Goal: Task Accomplishment & Management: Use online tool/utility

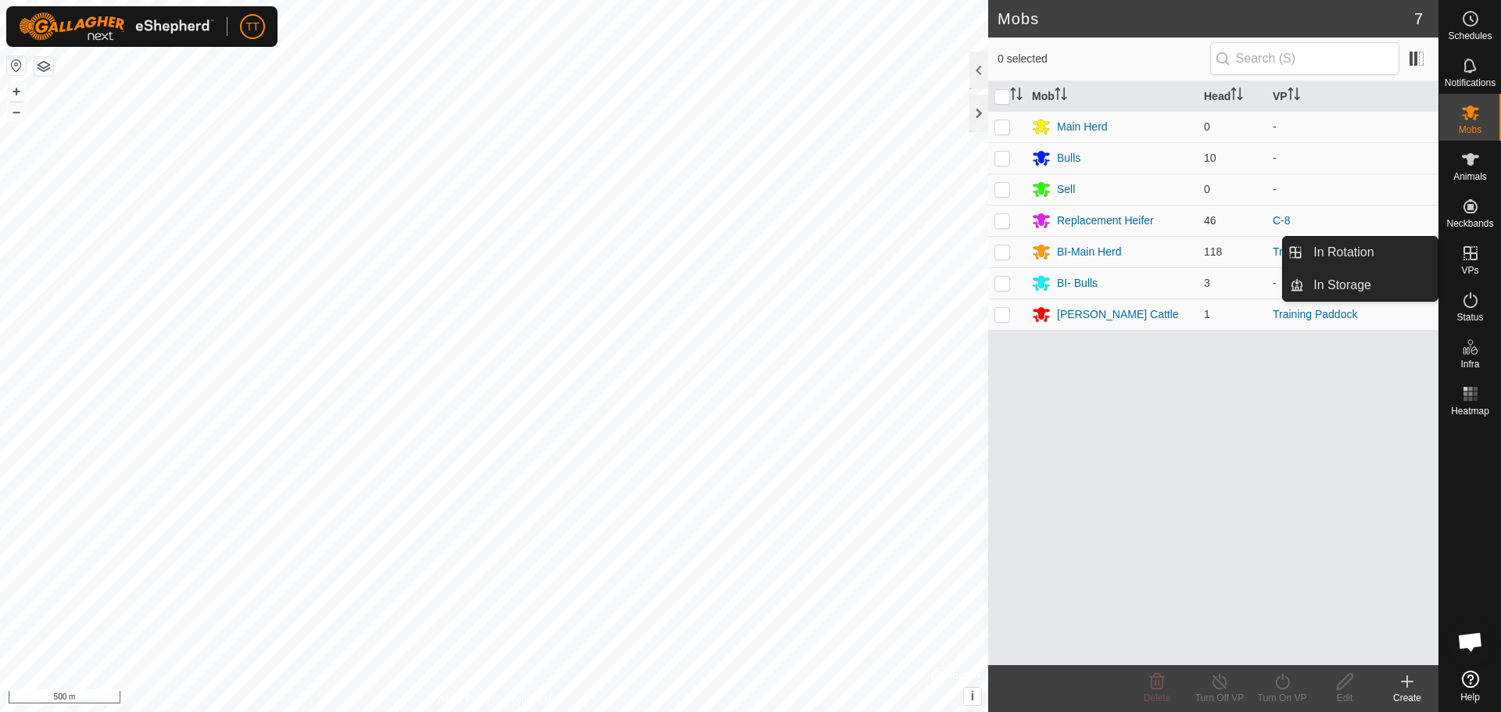
click at [1468, 254] on icon at bounding box center [1471, 253] width 14 height 14
click at [1390, 258] on link "In Rotation" at bounding box center [1371, 252] width 134 height 31
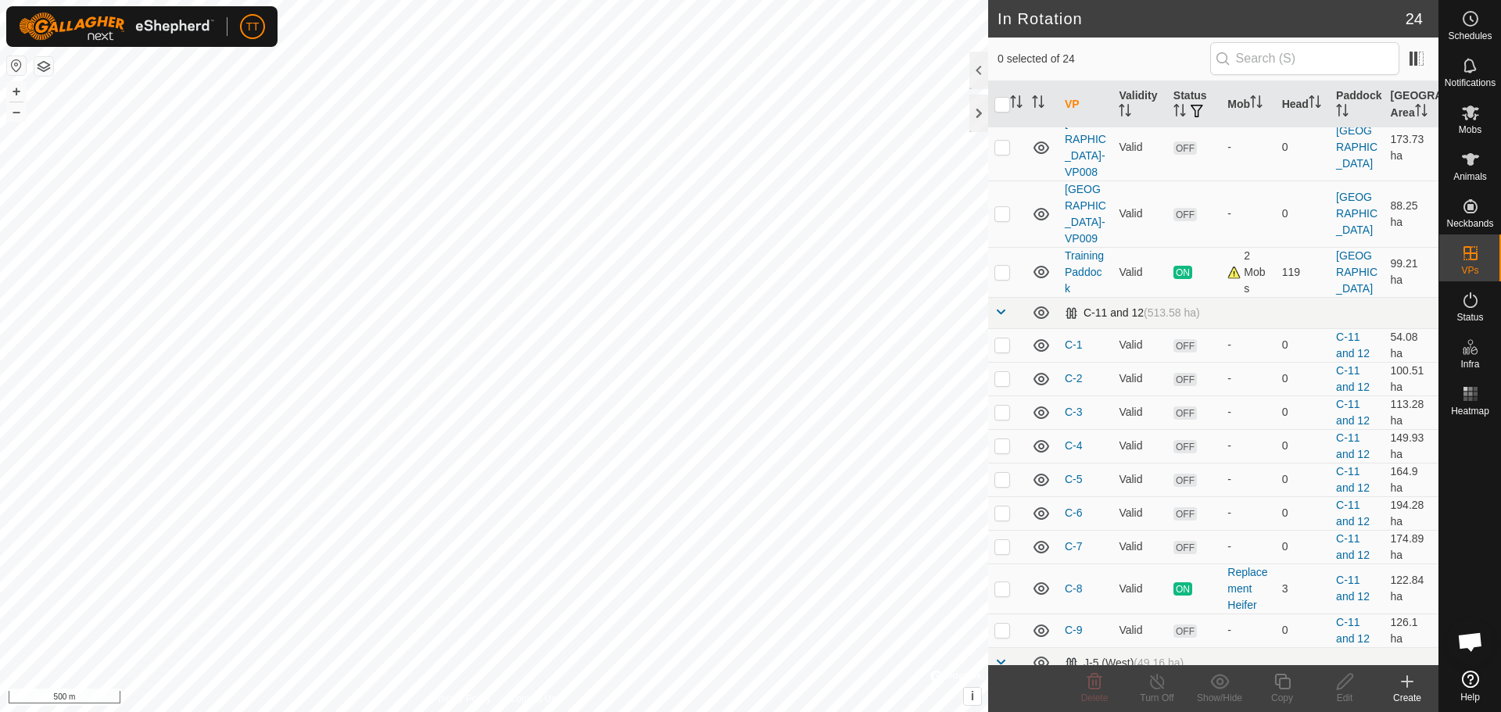
scroll to position [469, 0]
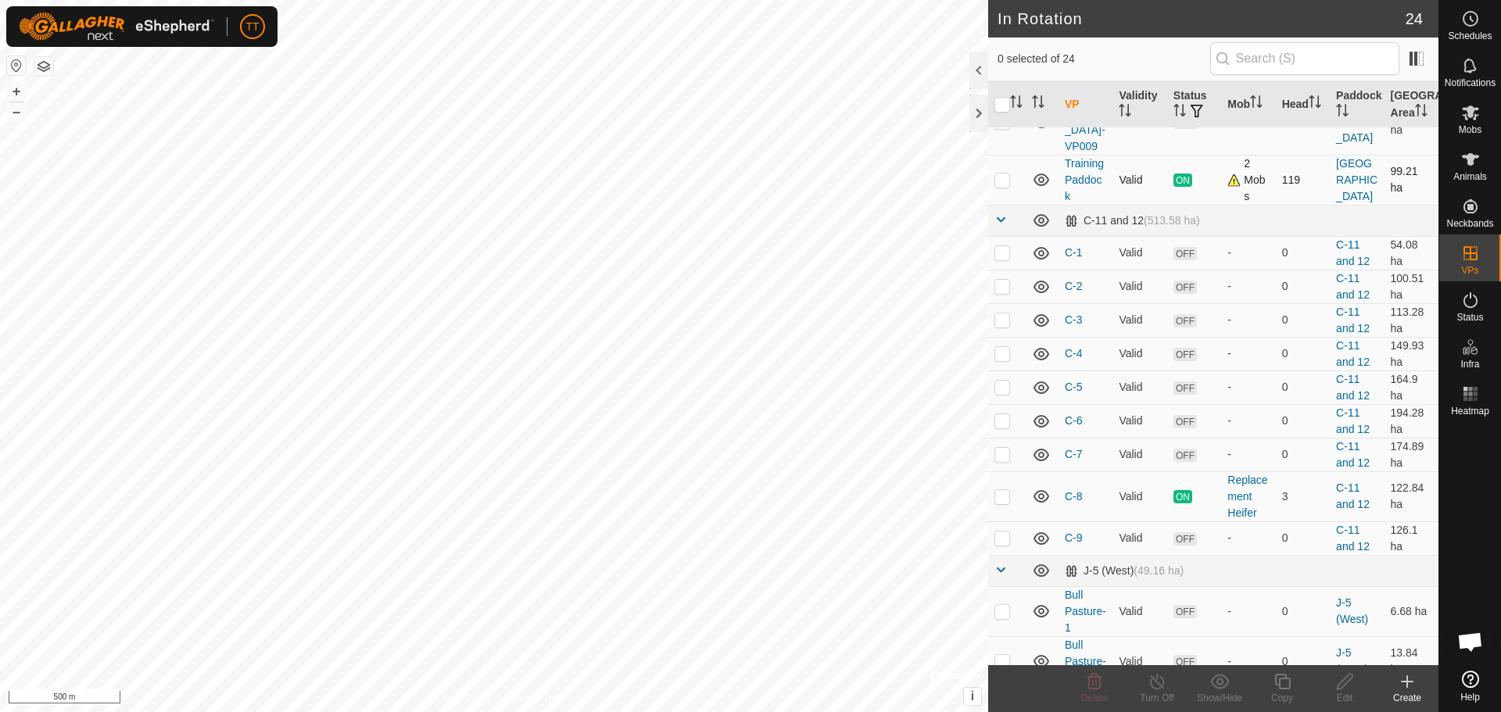
click at [1006, 186] on p-checkbox at bounding box center [1003, 180] width 16 height 13
checkbox input "true"
click at [1281, 687] on icon at bounding box center [1283, 681] width 20 height 19
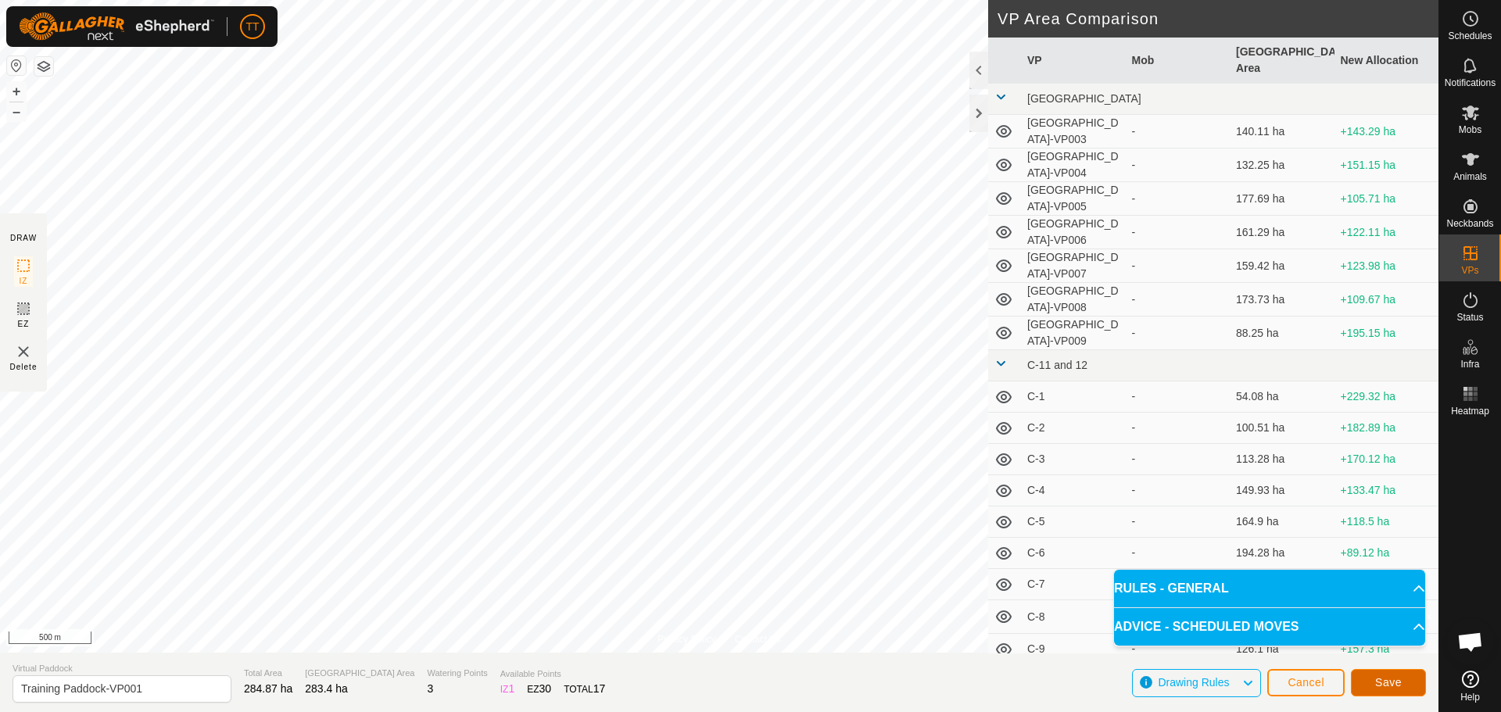
click at [1388, 686] on span "Save" at bounding box center [1388, 682] width 27 height 13
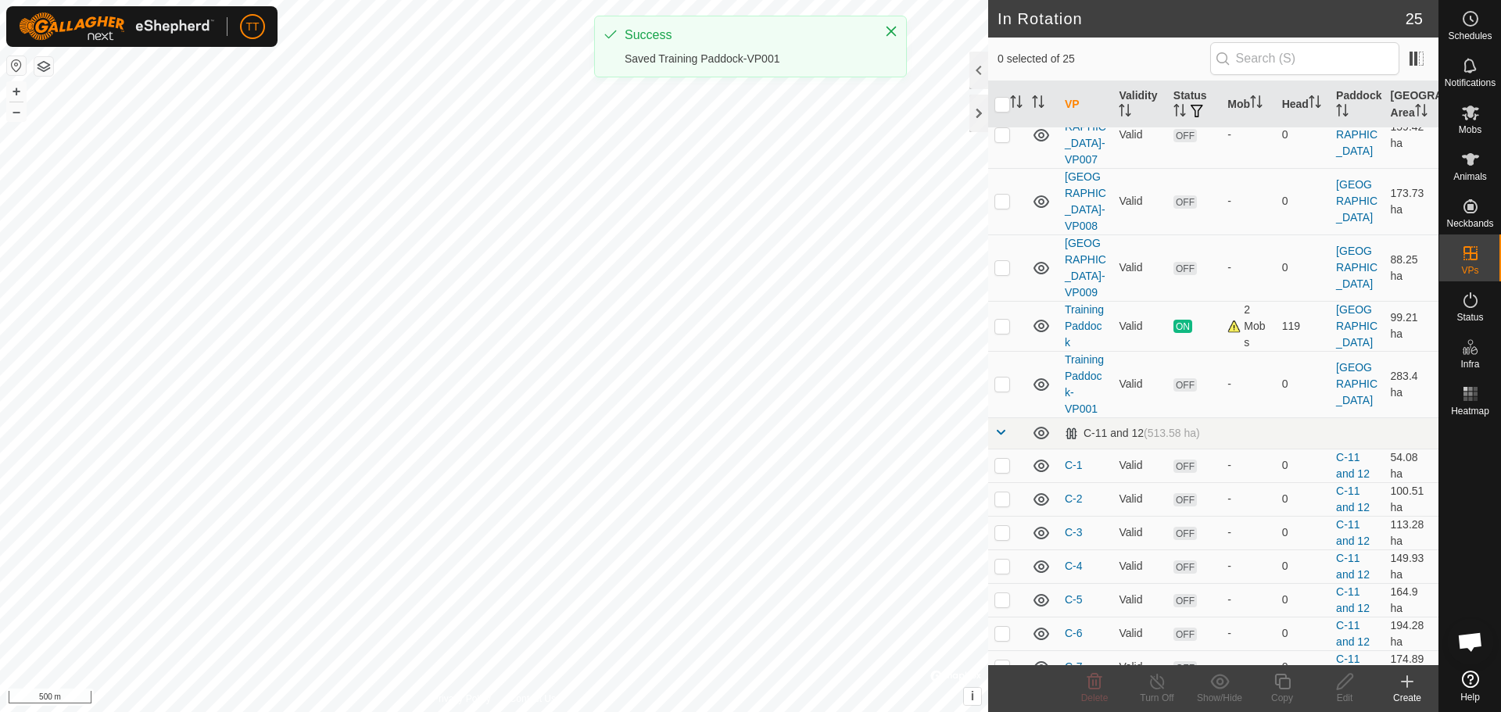
scroll to position [469, 0]
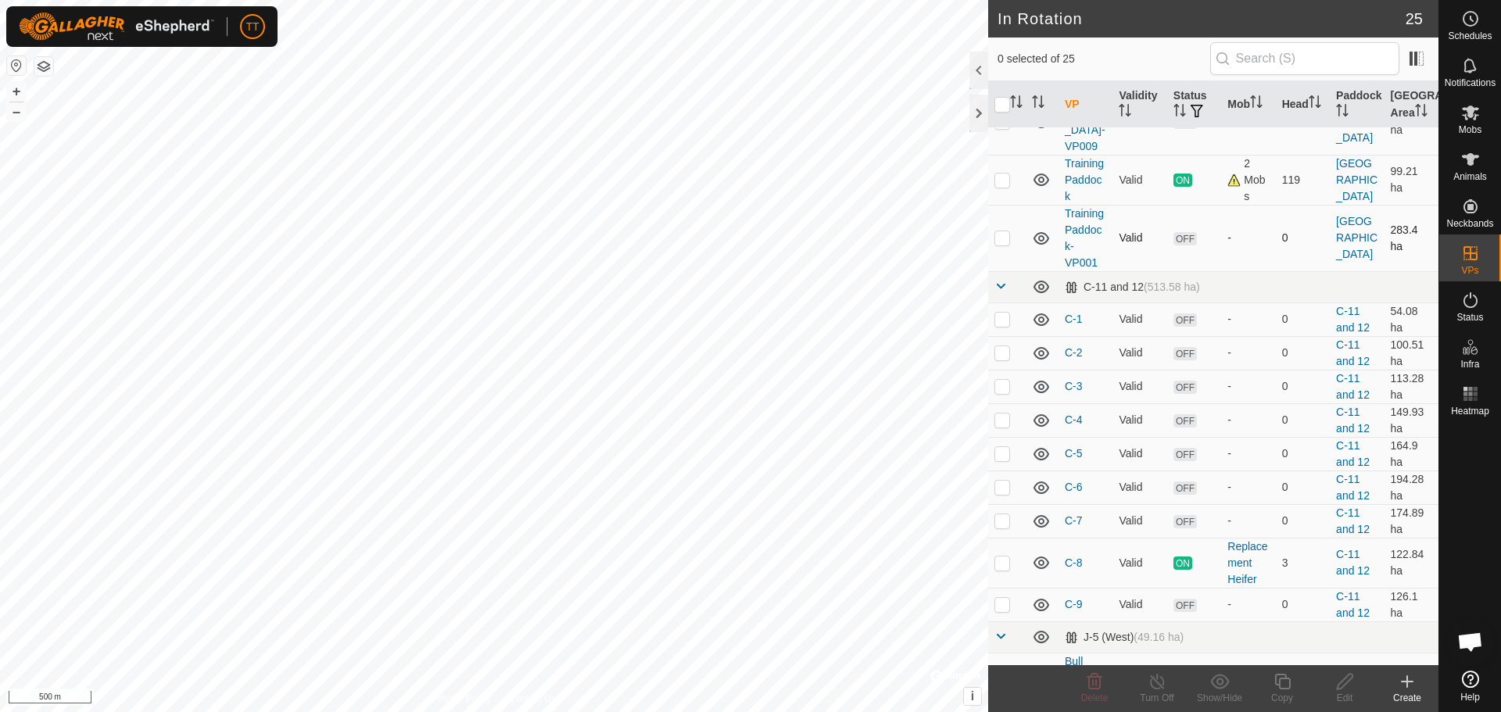
click at [1005, 244] on p-checkbox at bounding box center [1003, 237] width 16 height 13
checkbox input "true"
click at [1472, 115] on icon at bounding box center [1470, 112] width 19 height 19
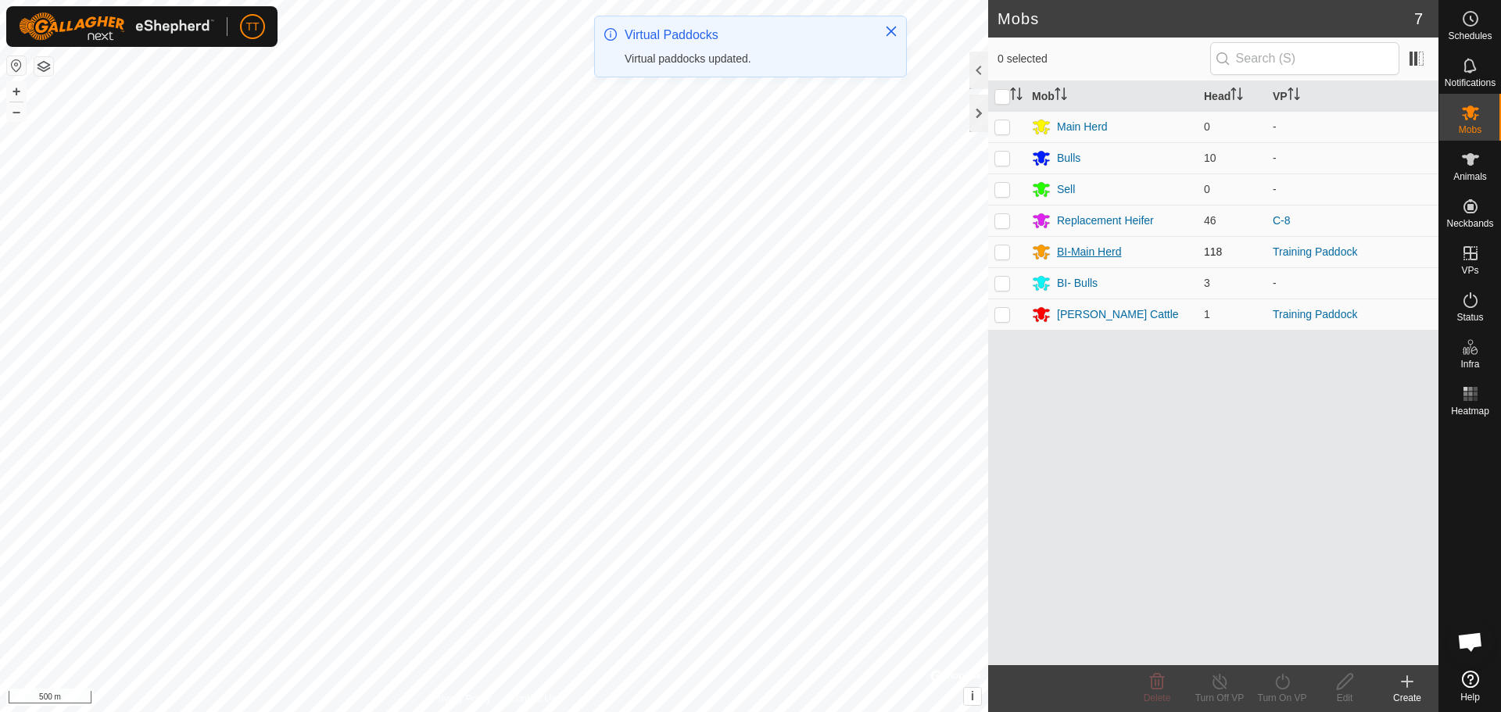
click at [1081, 252] on div "BI-Main Herd" at bounding box center [1089, 252] width 64 height 16
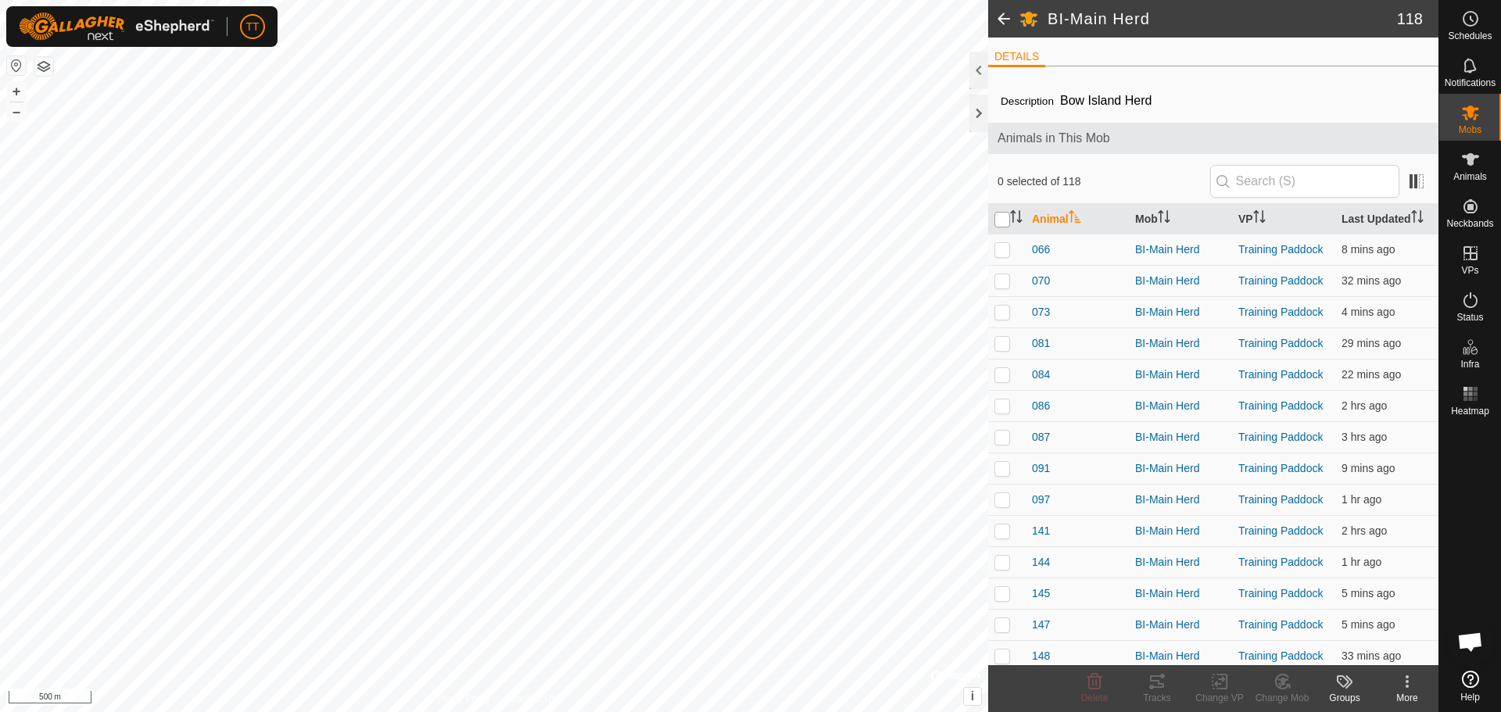
click at [1001, 215] on input "checkbox" at bounding box center [1003, 220] width 16 height 16
checkbox input "true"
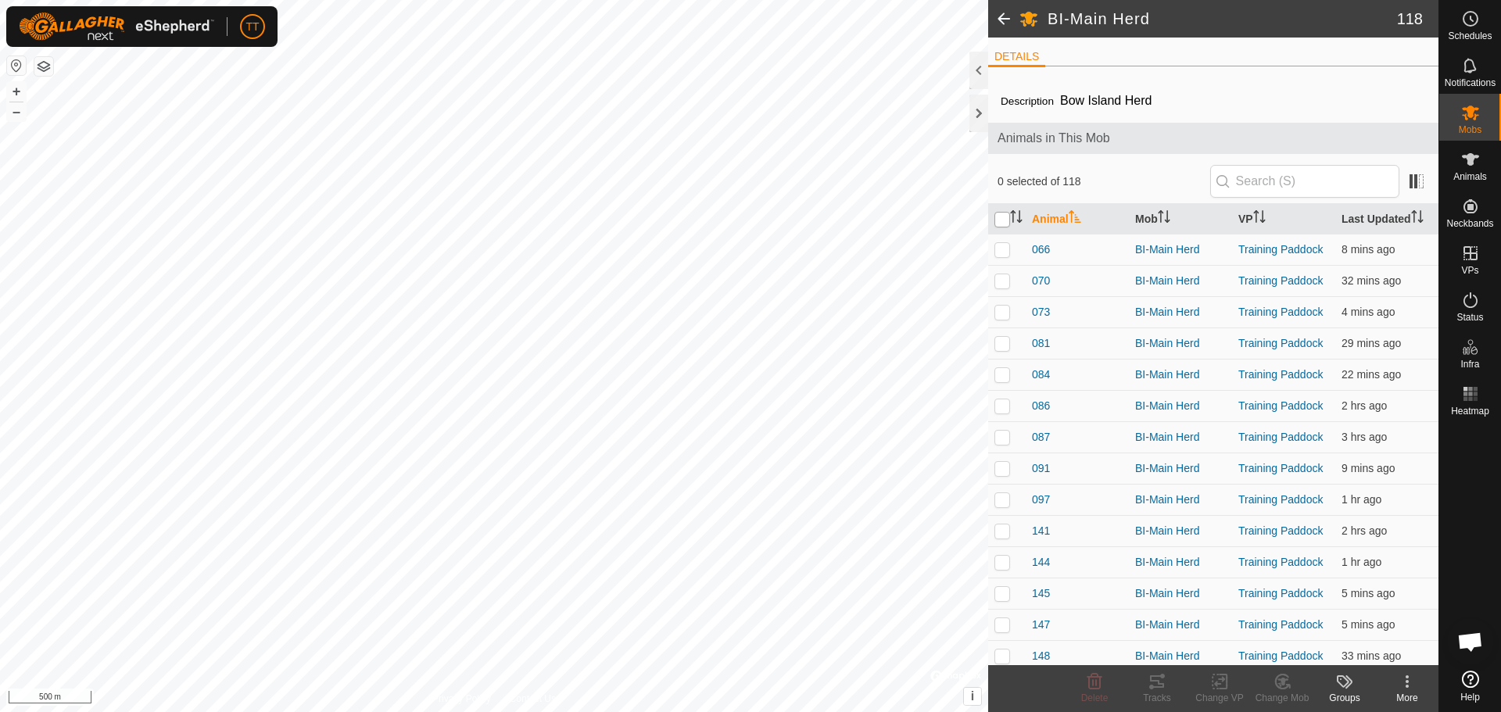
checkbox input "true"
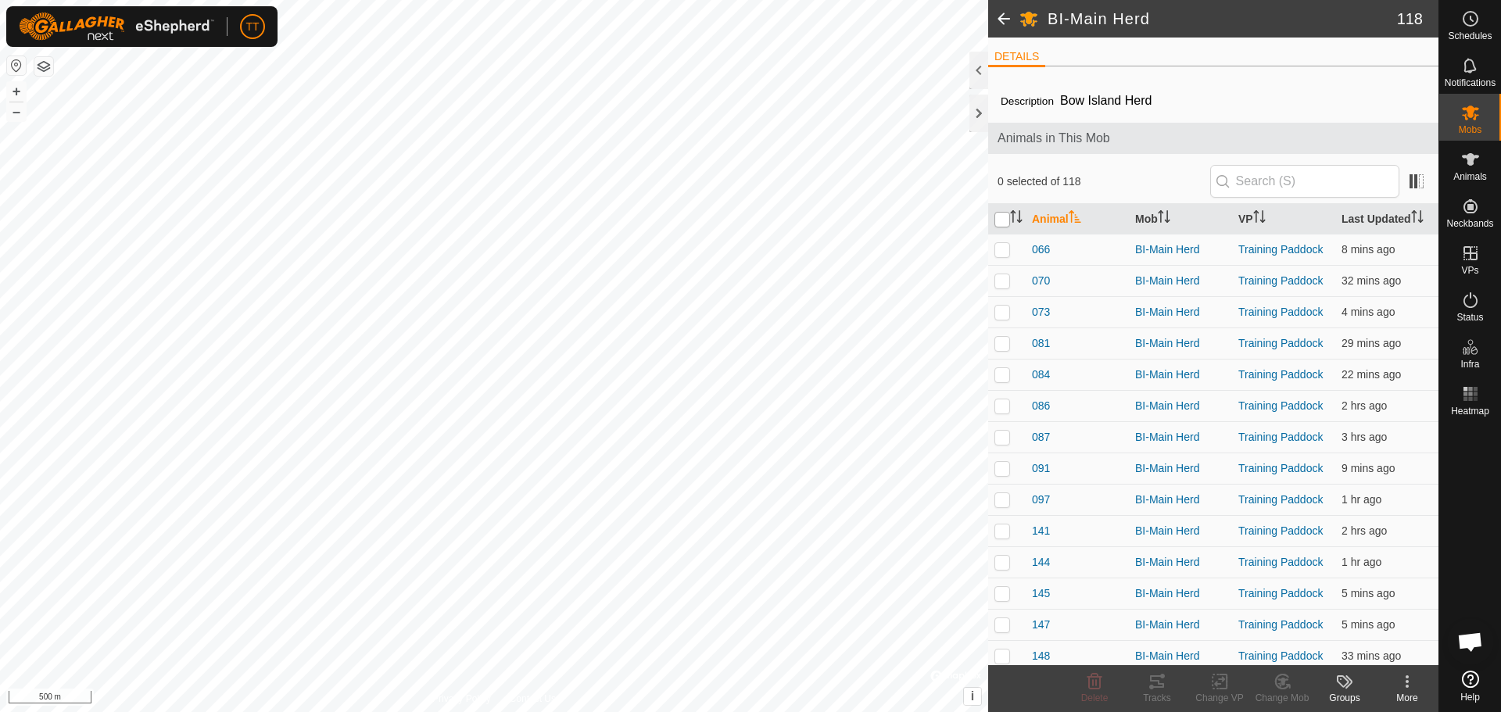
checkbox input "true"
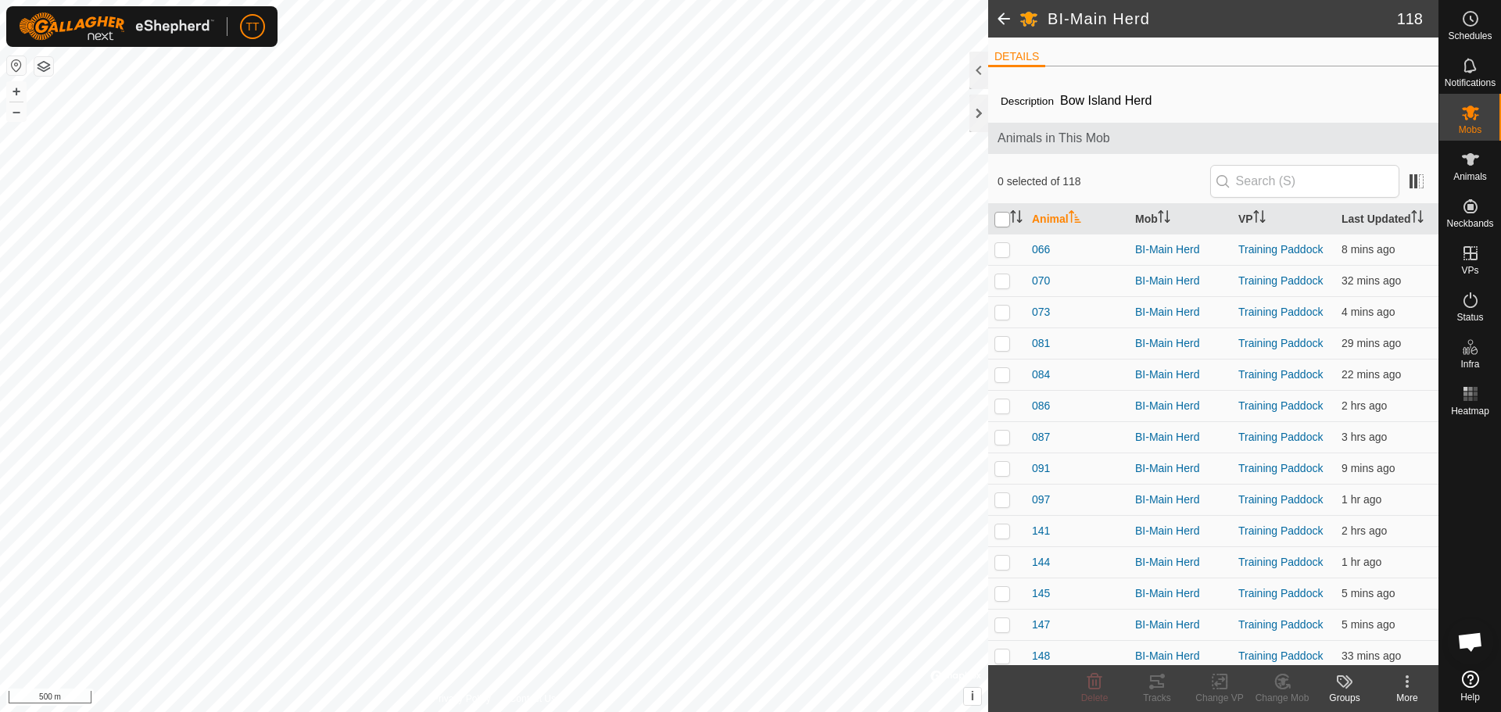
checkbox input "true"
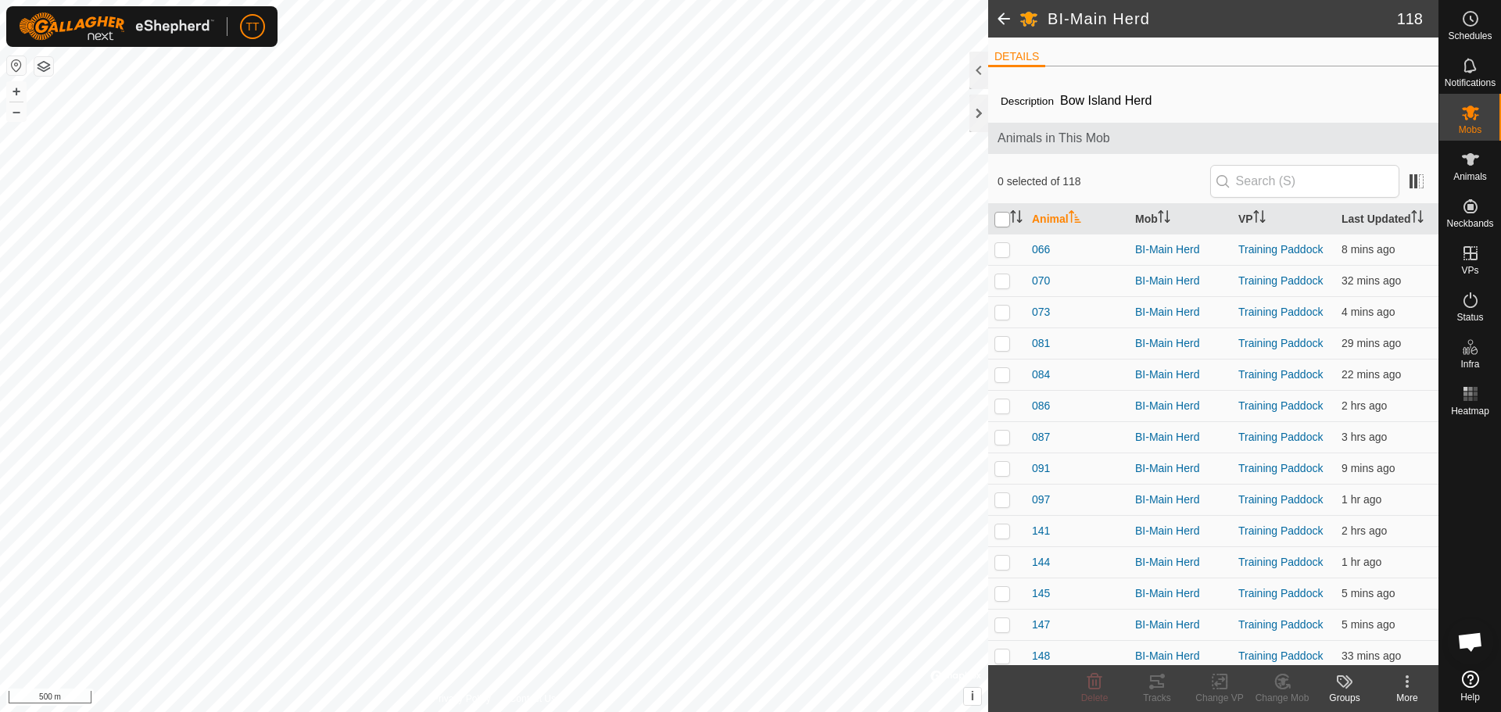
checkbox input "true"
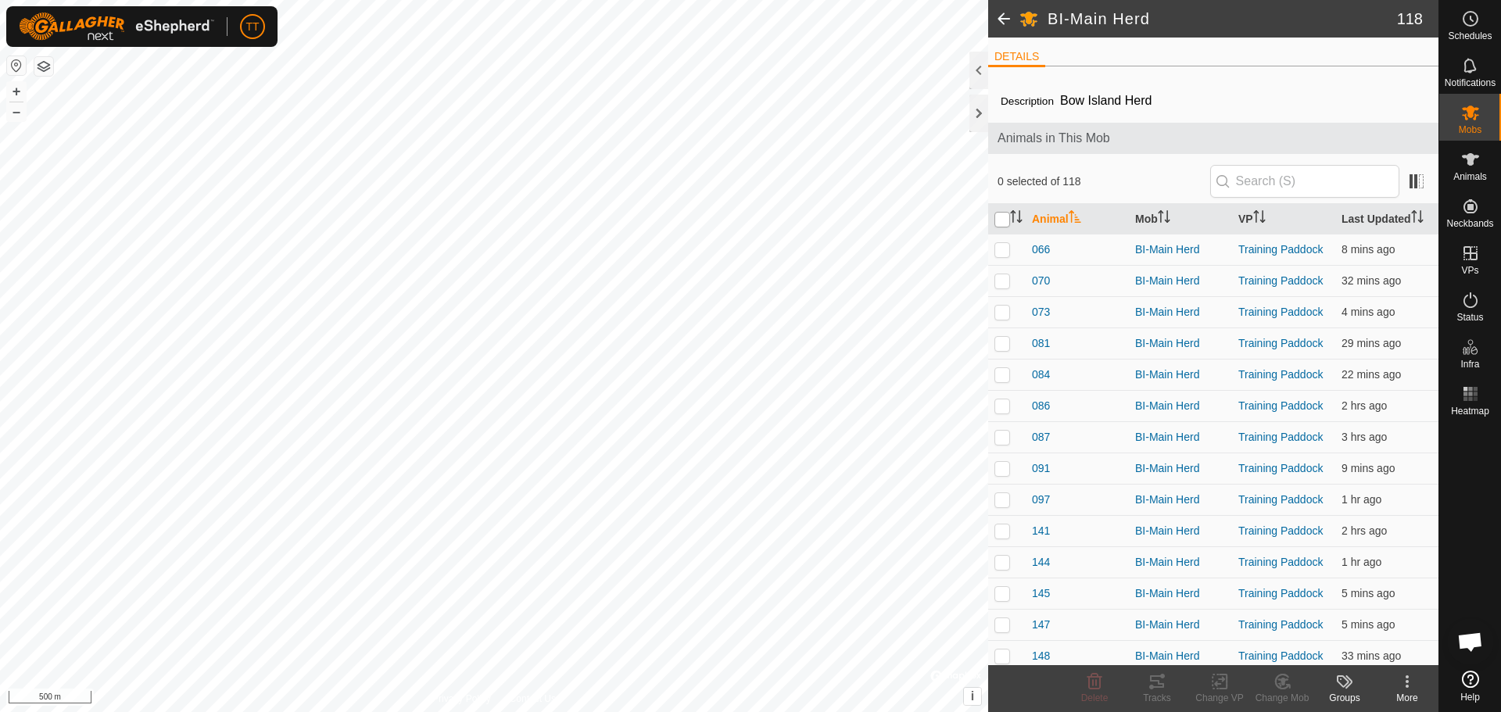
checkbox input "true"
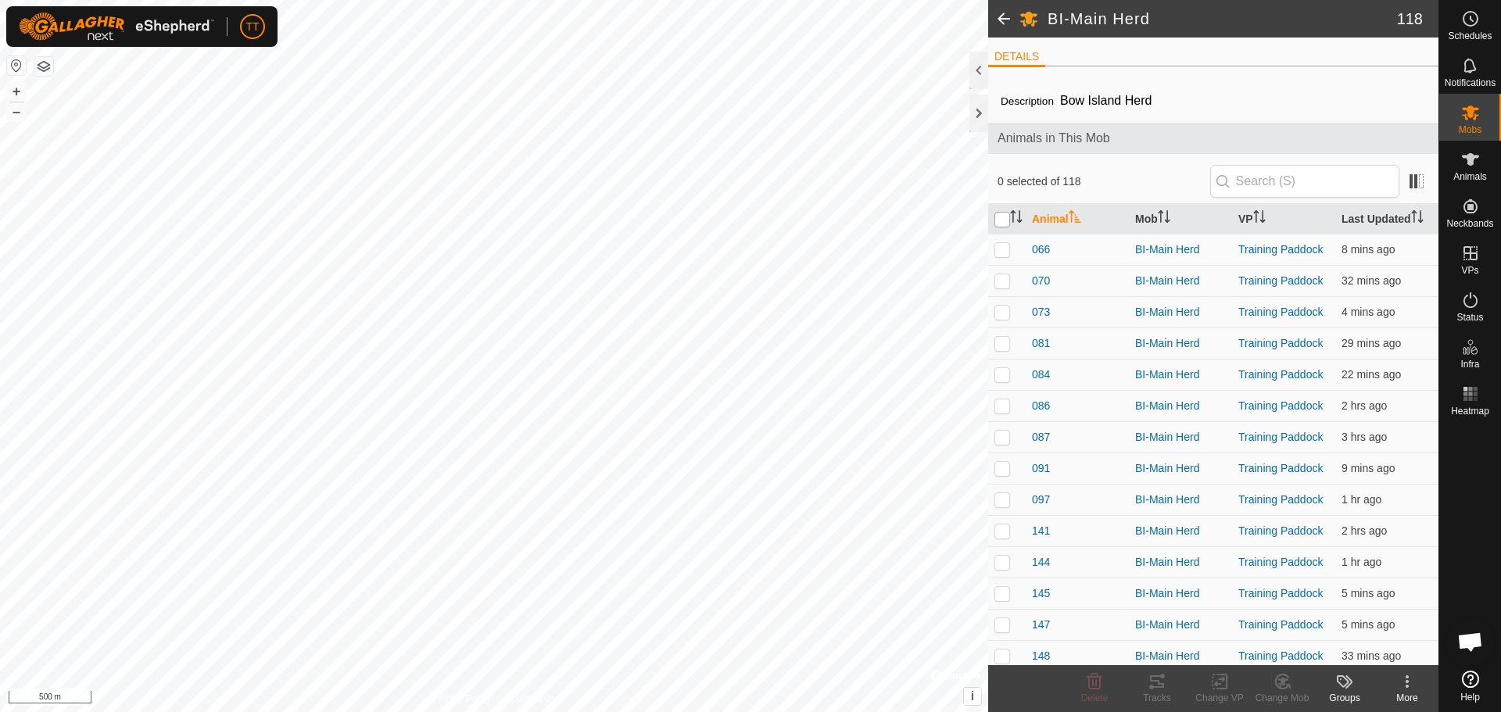
checkbox input "true"
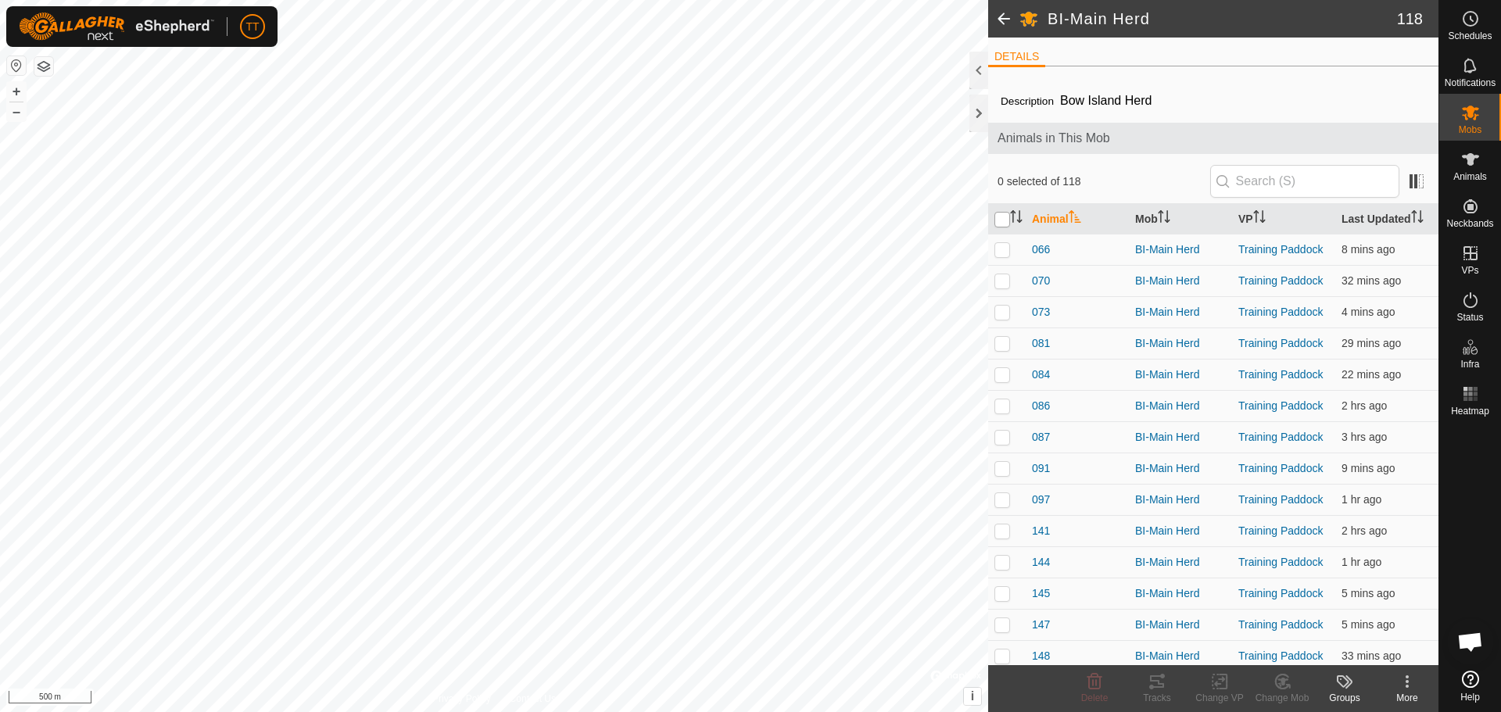
checkbox input "true"
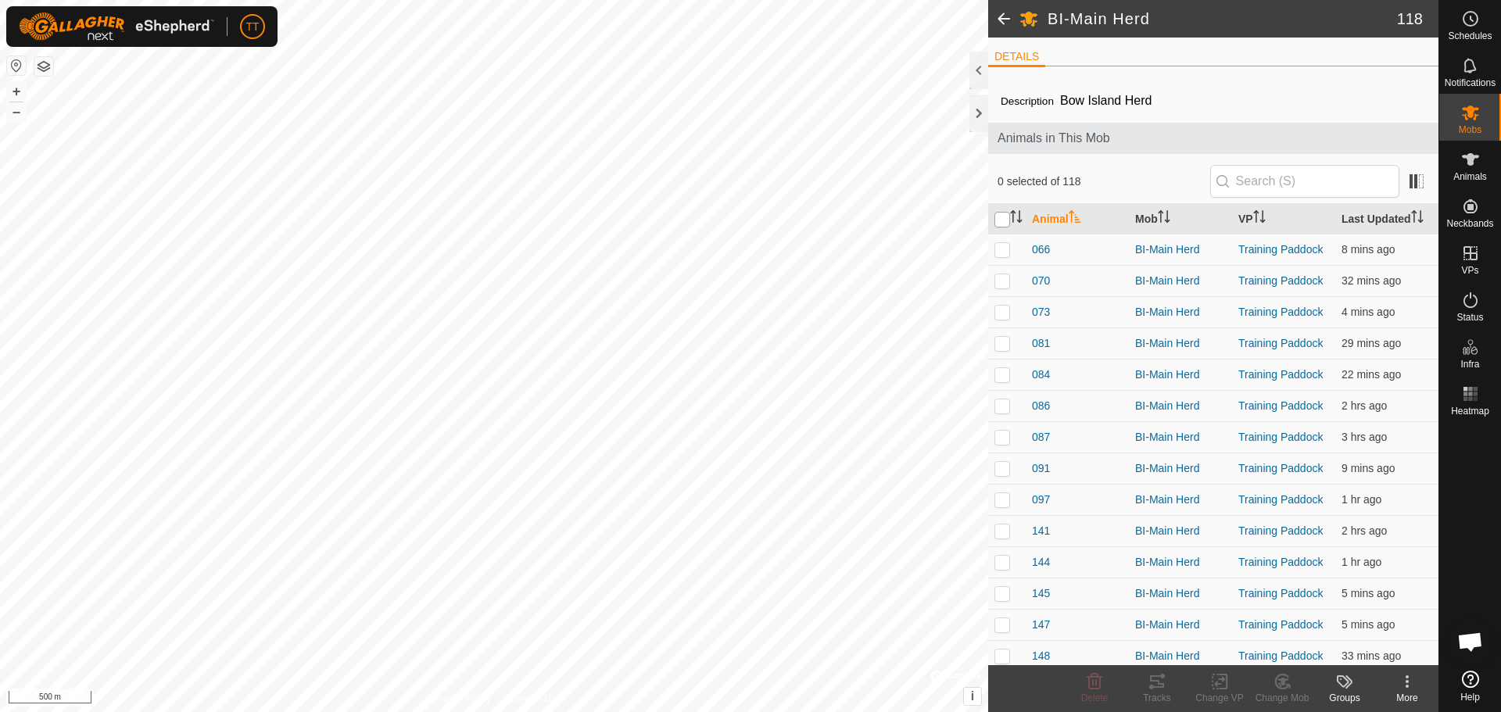
checkbox input "true"
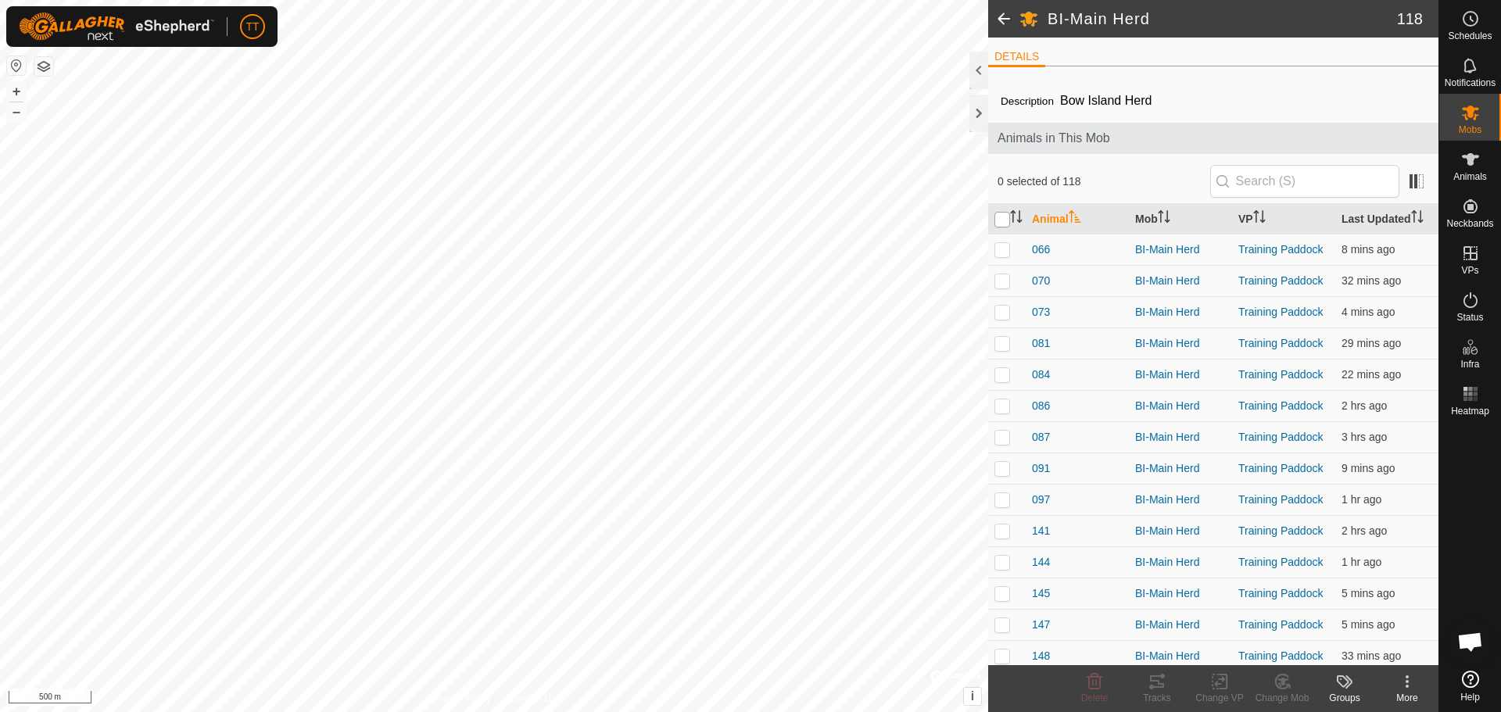
checkbox input "true"
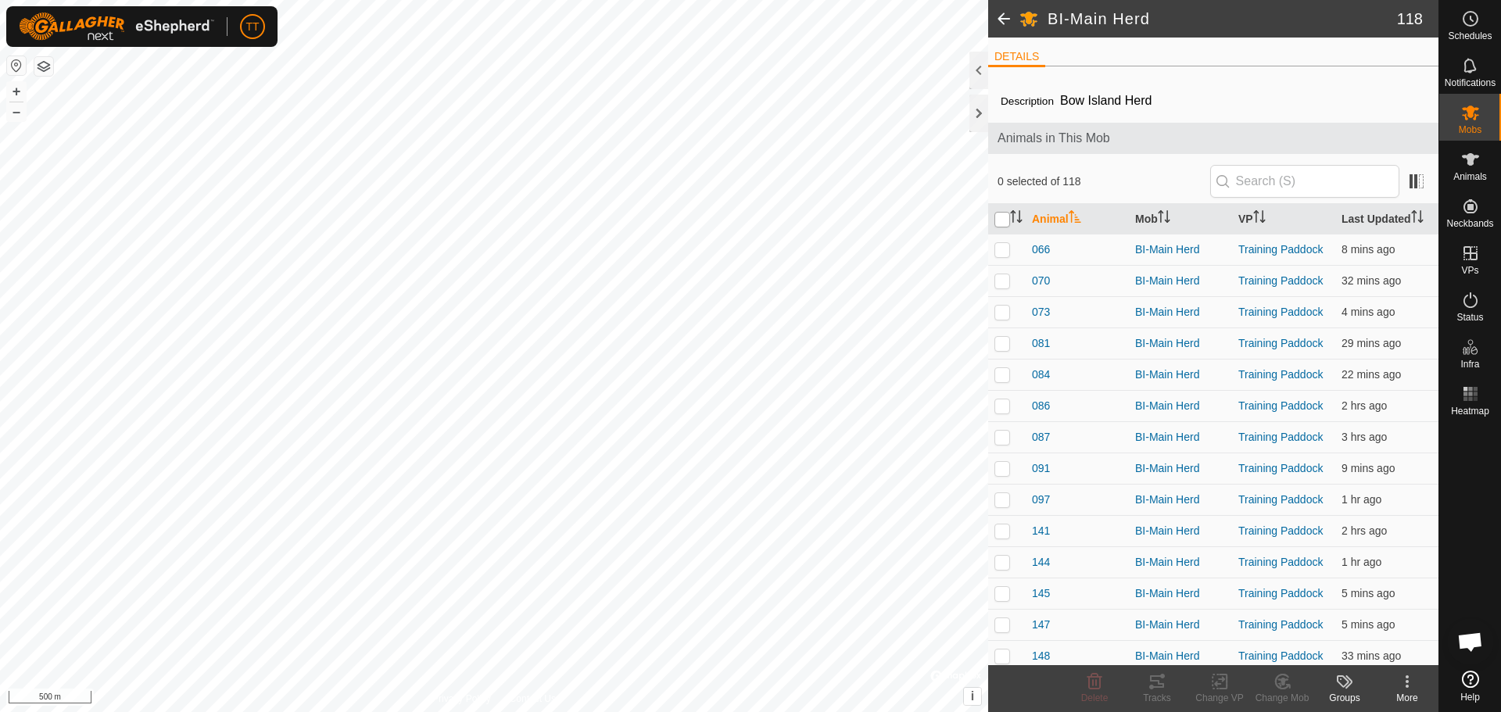
checkbox input "true"
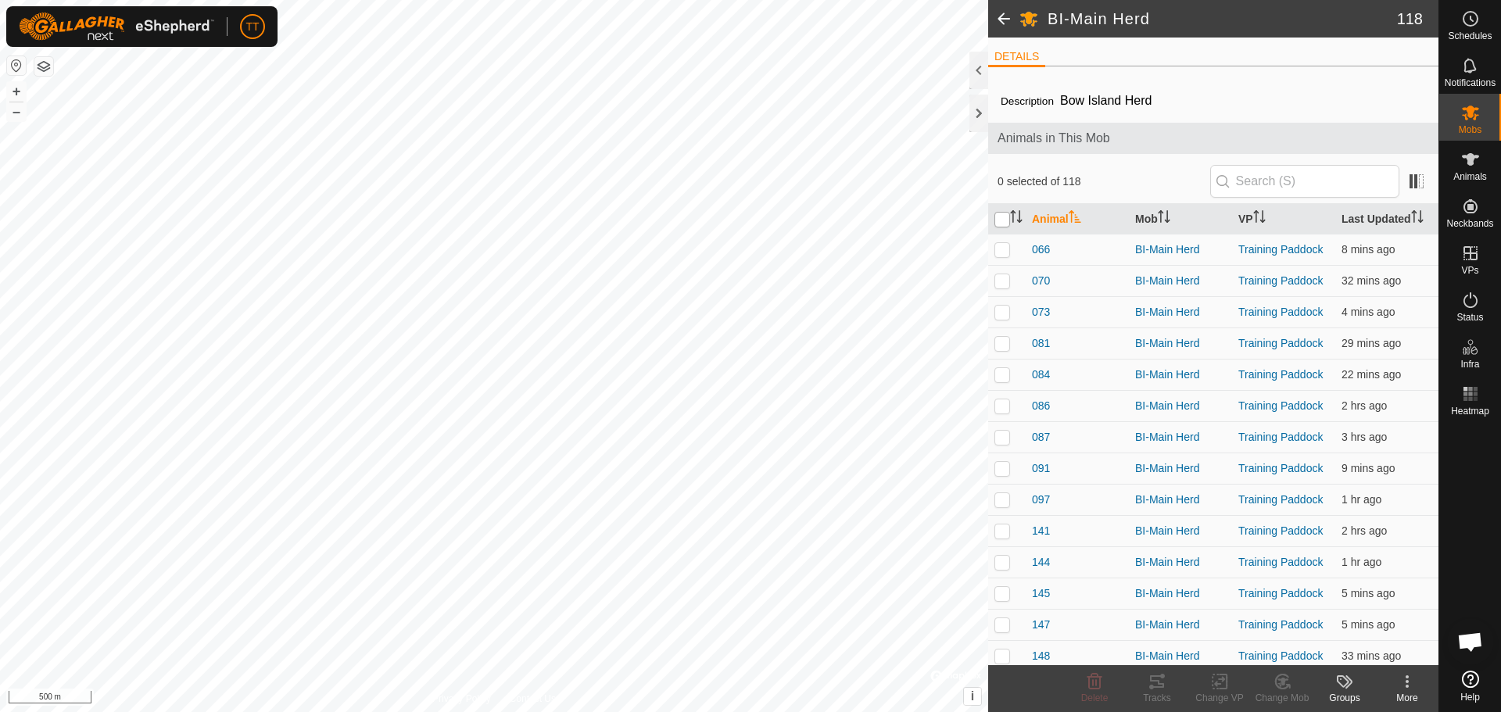
checkbox input "true"
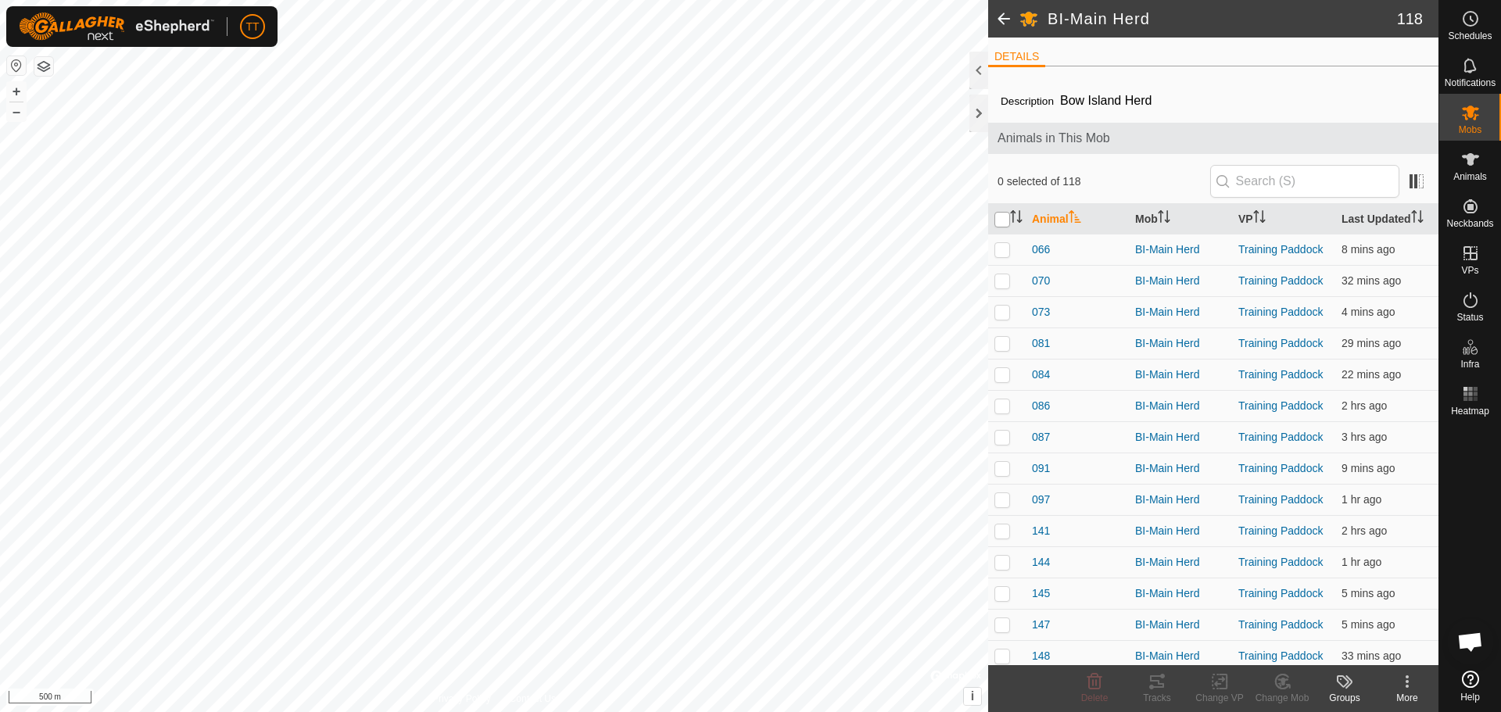
checkbox input "true"
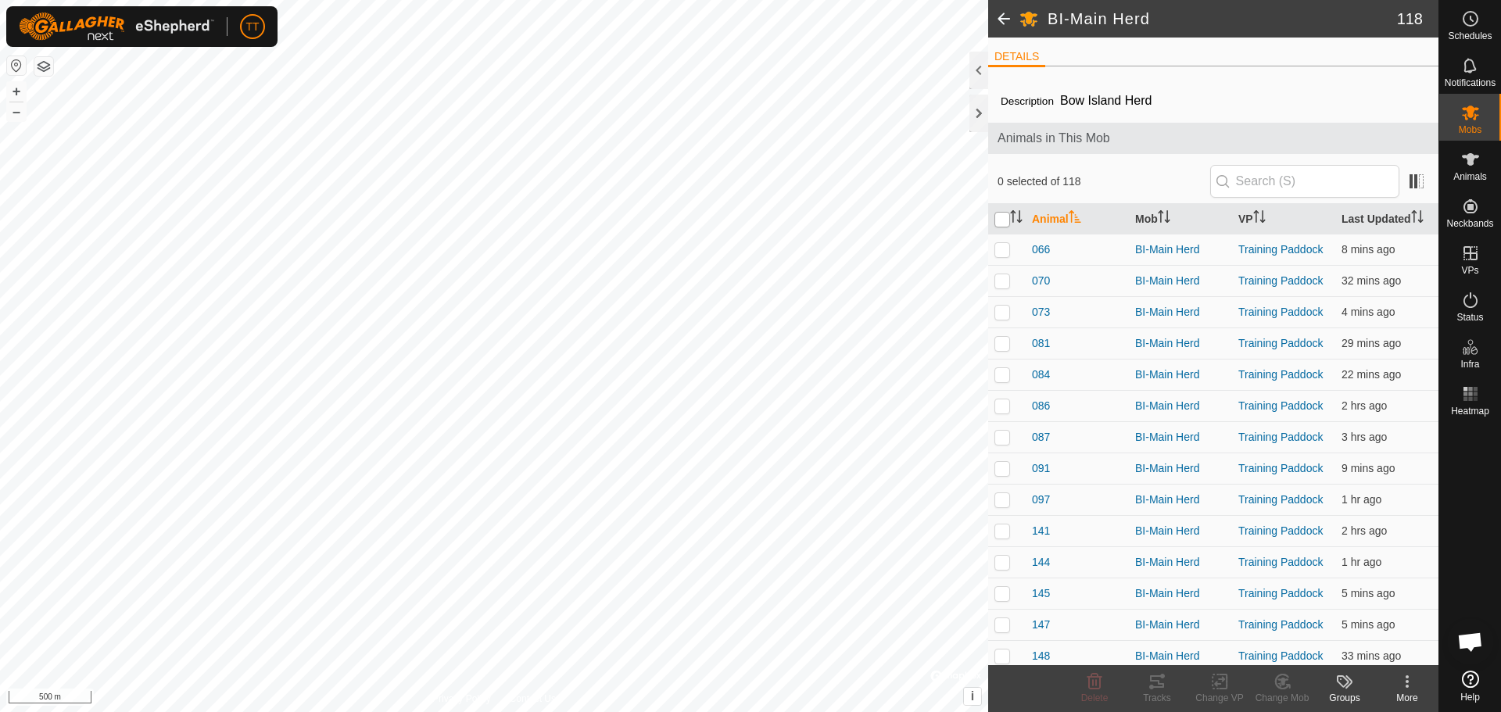
checkbox input "true"
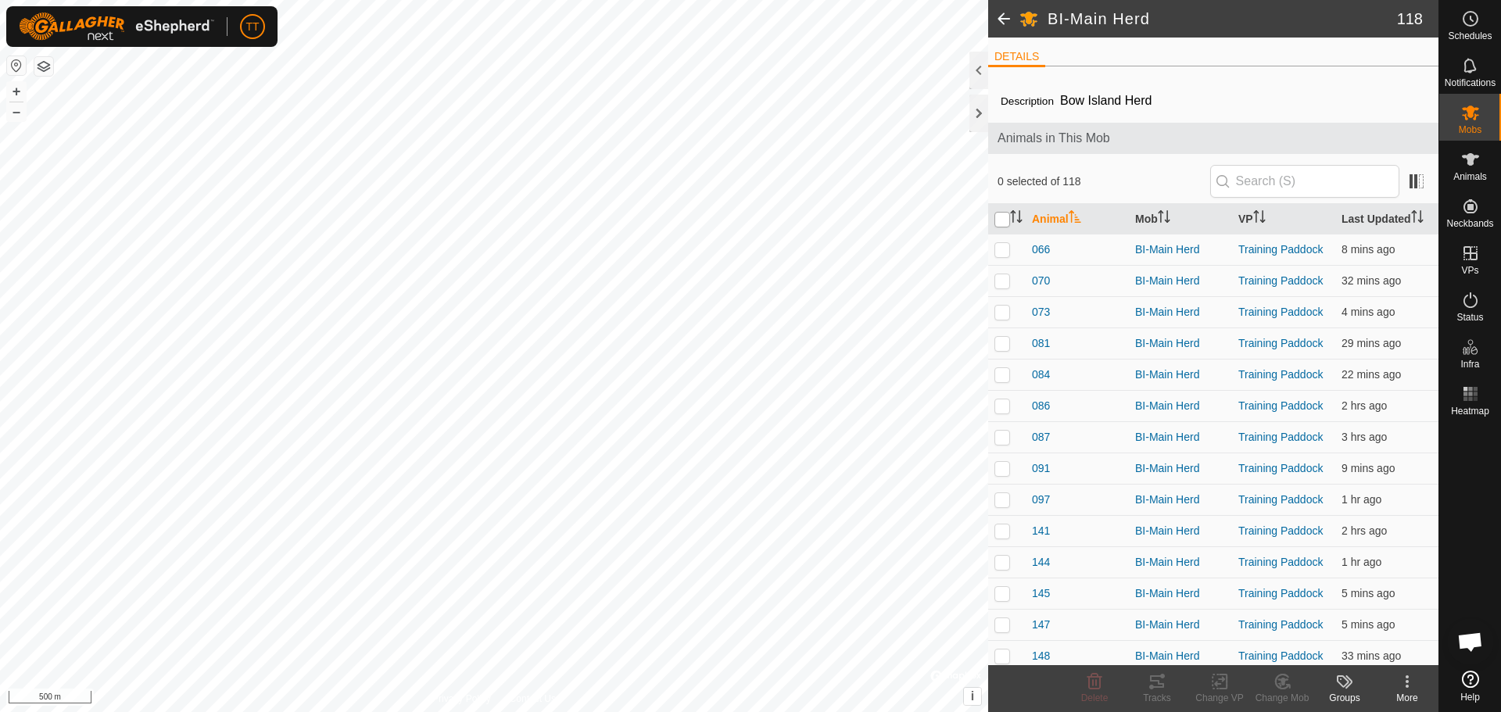
checkbox input "true"
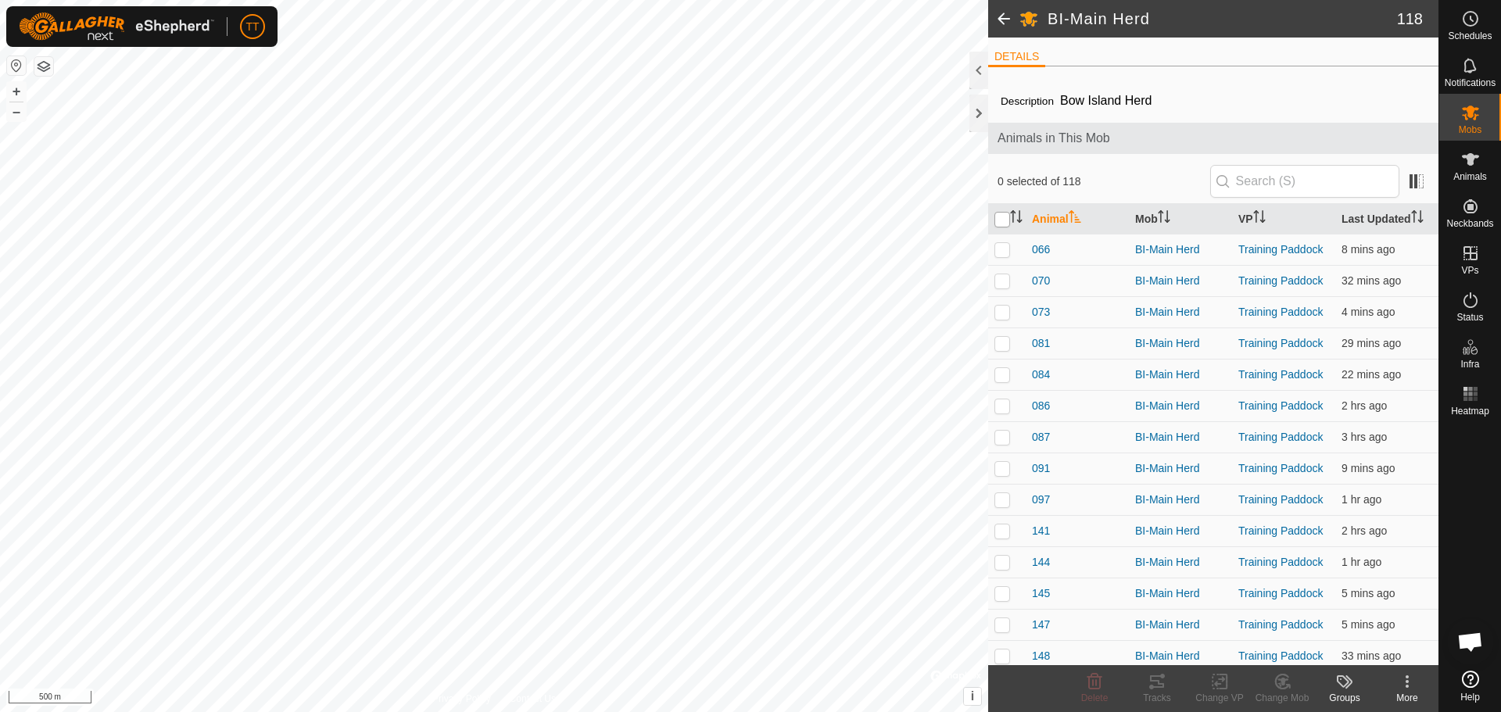
checkbox input "true"
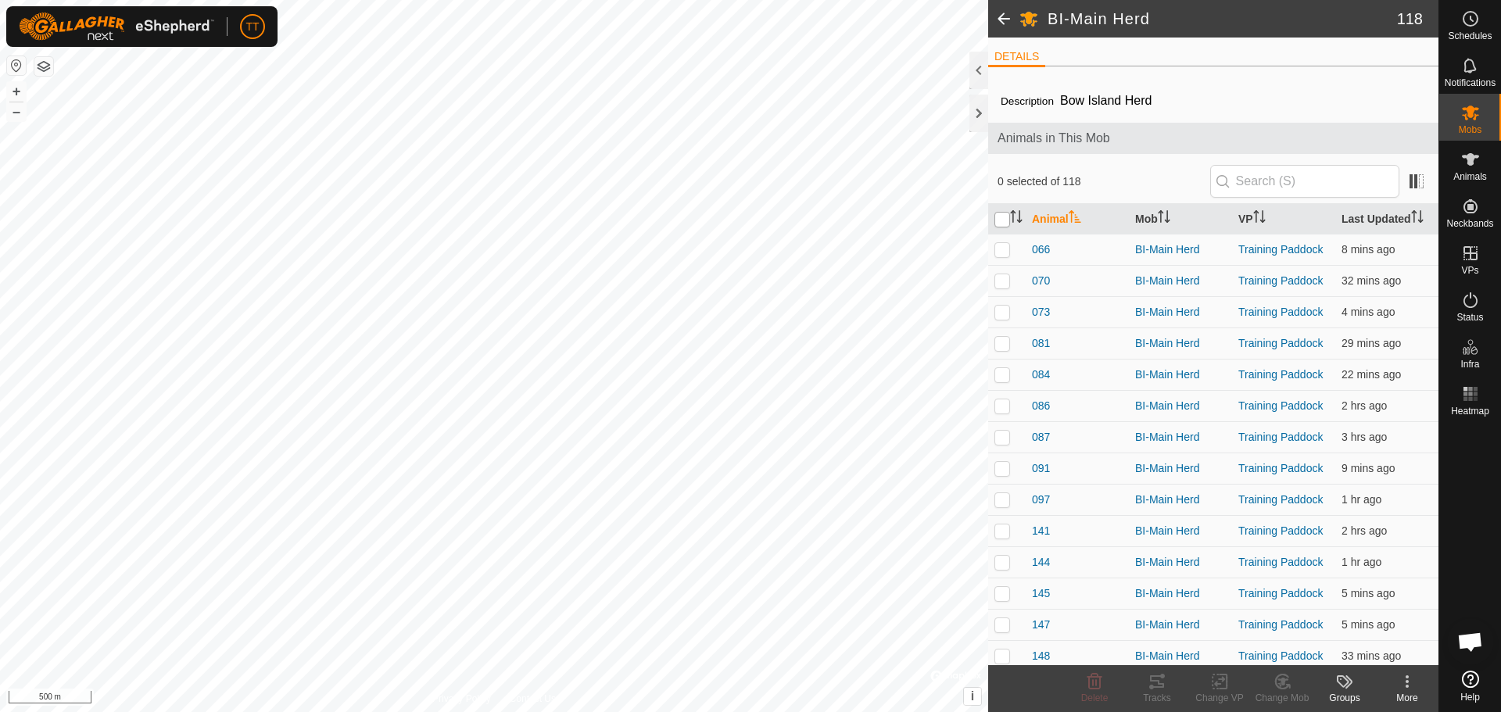
checkbox input "true"
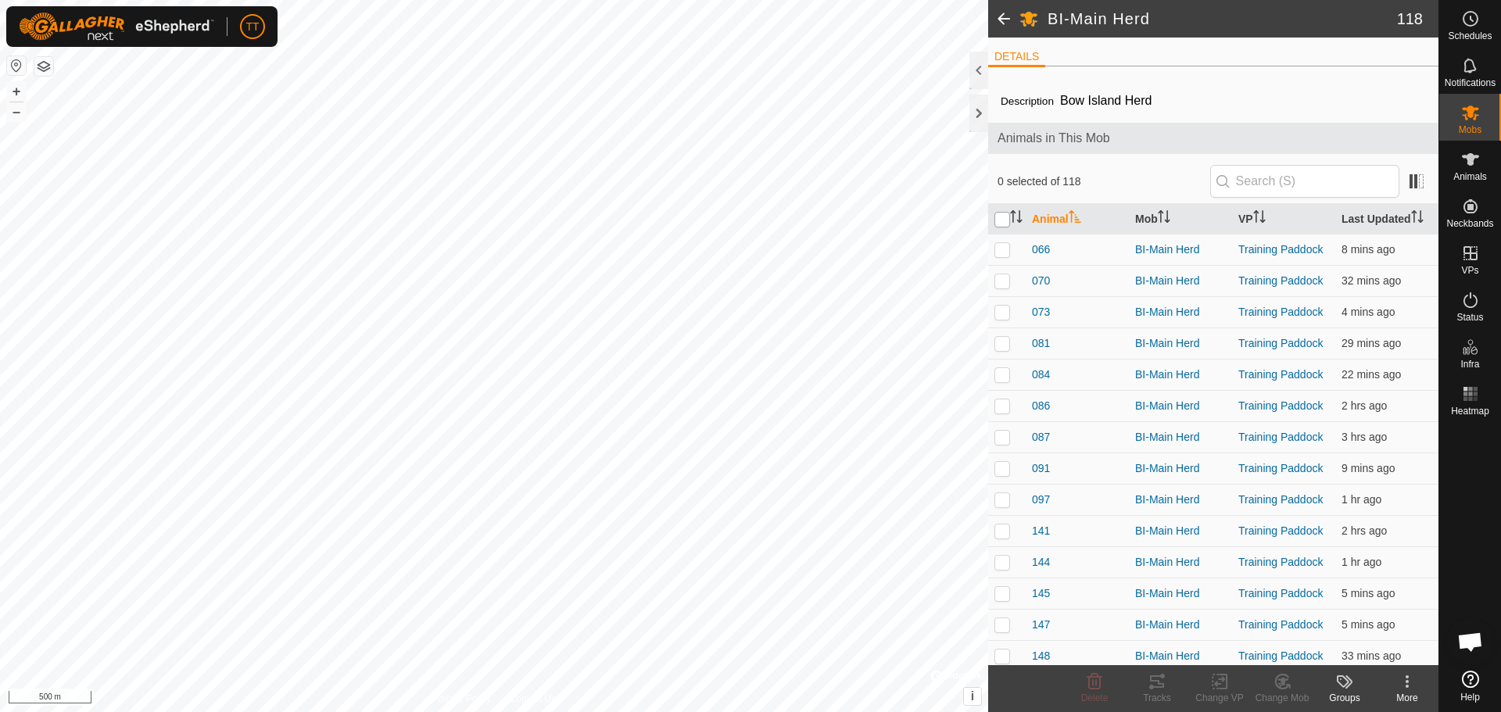
checkbox input "true"
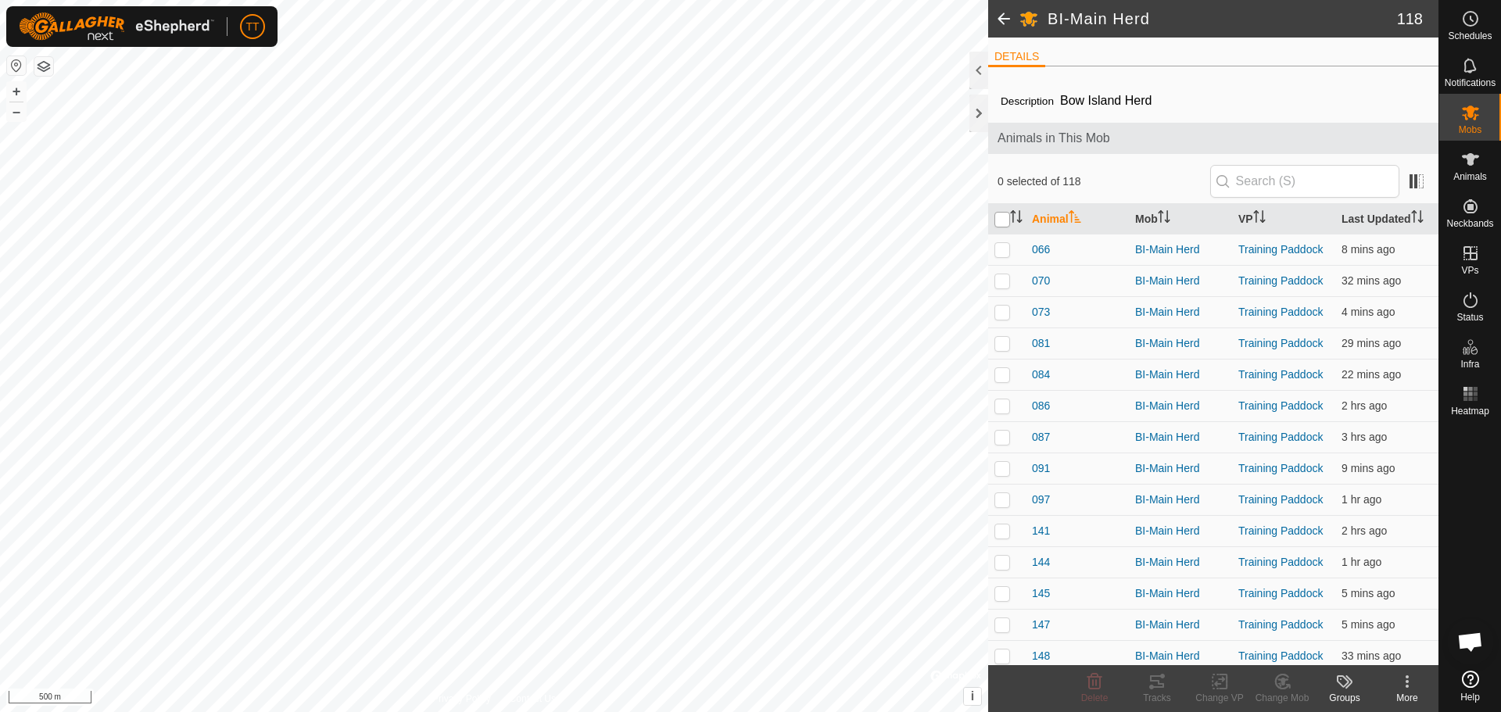
checkbox input "true"
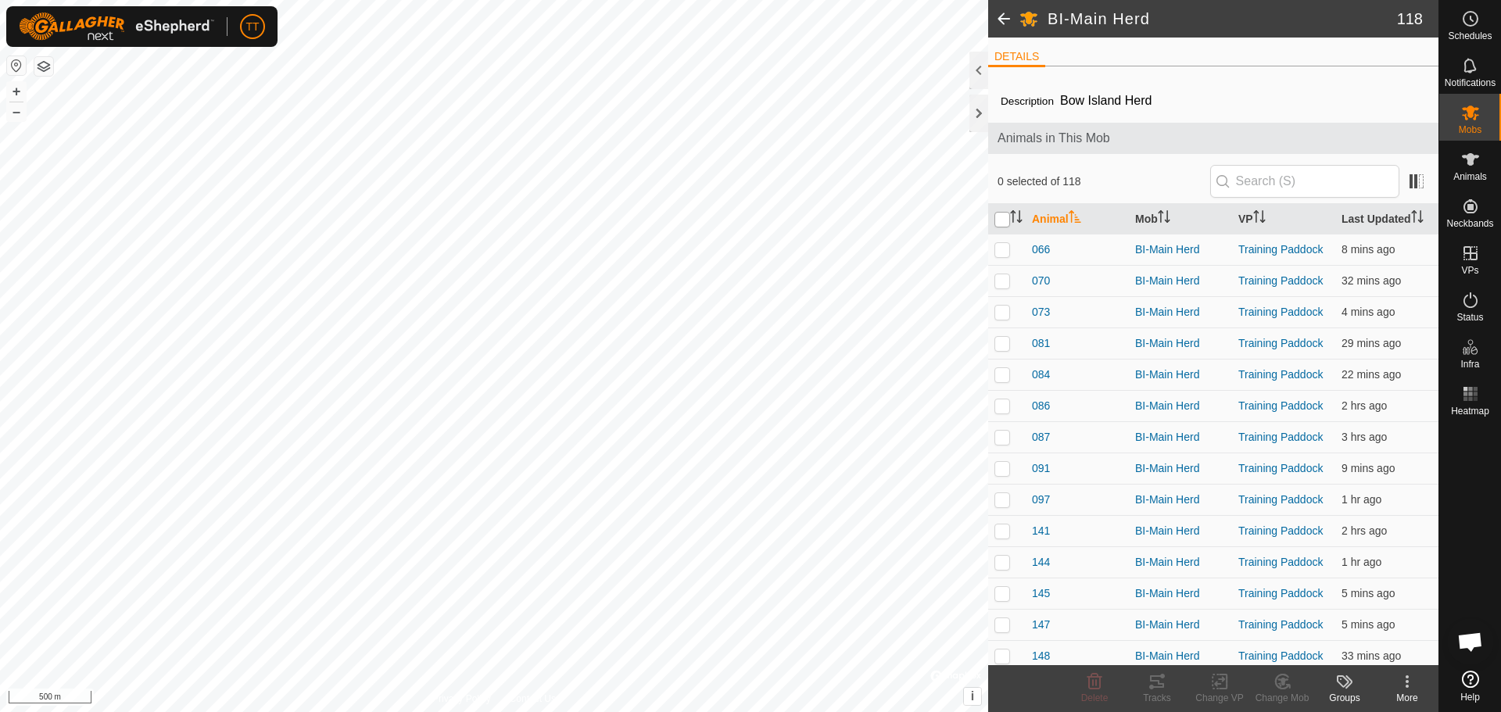
checkbox input "true"
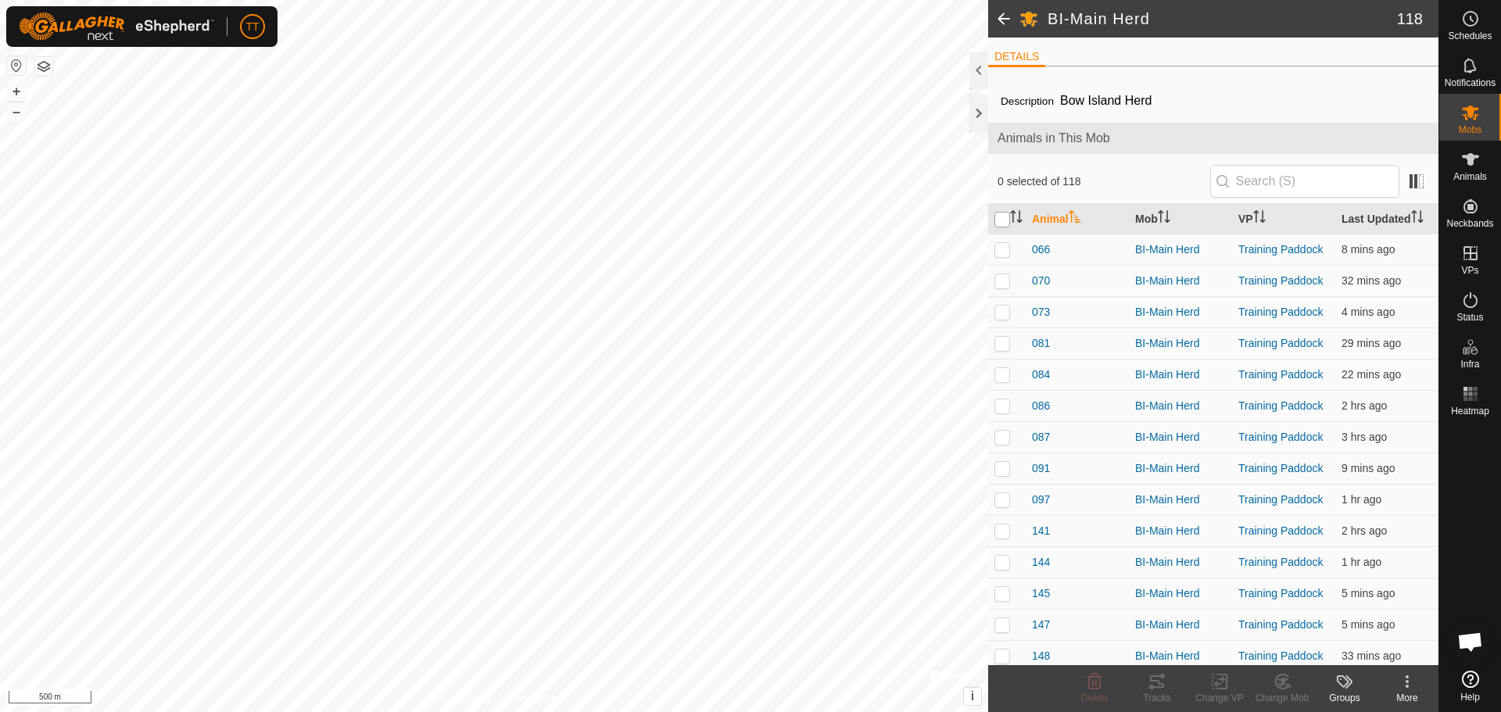
checkbox input "true"
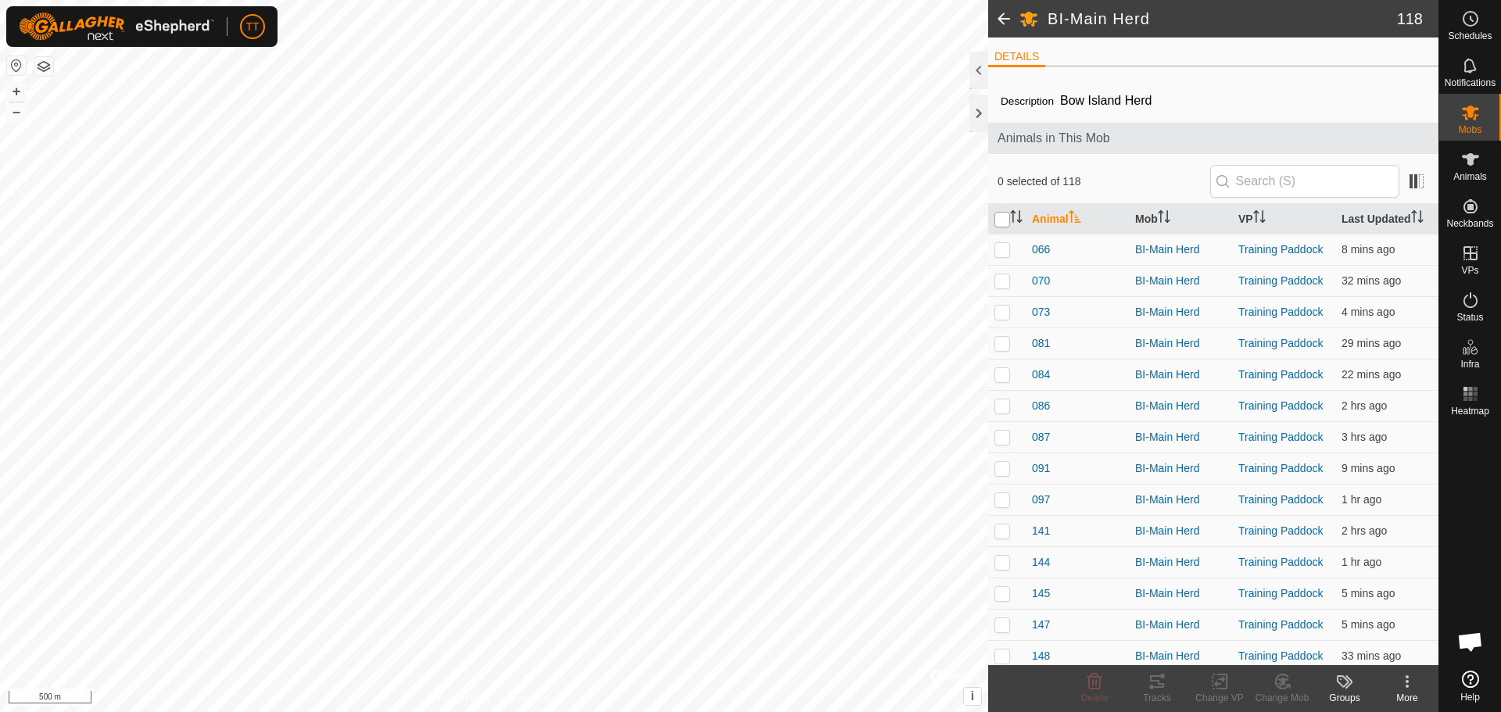
checkbox input "true"
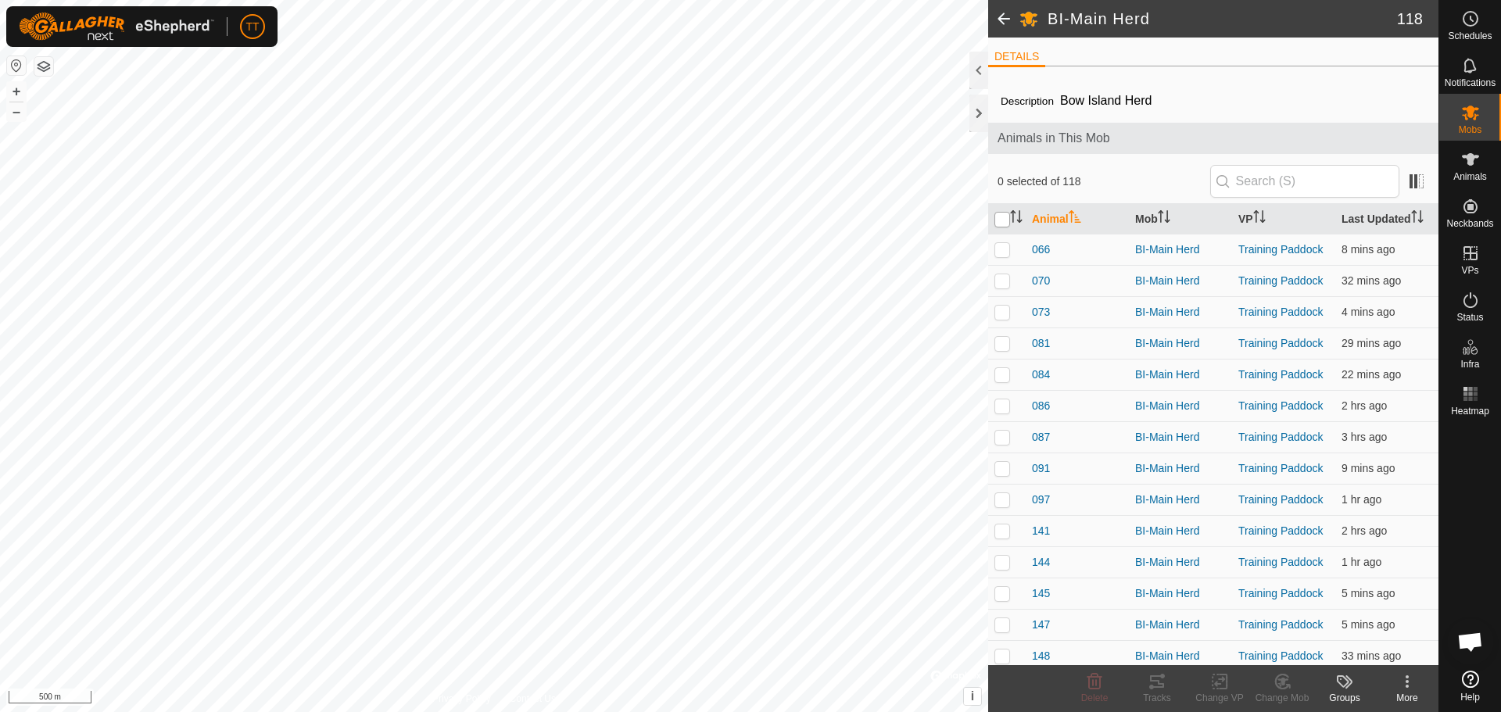
checkbox input "true"
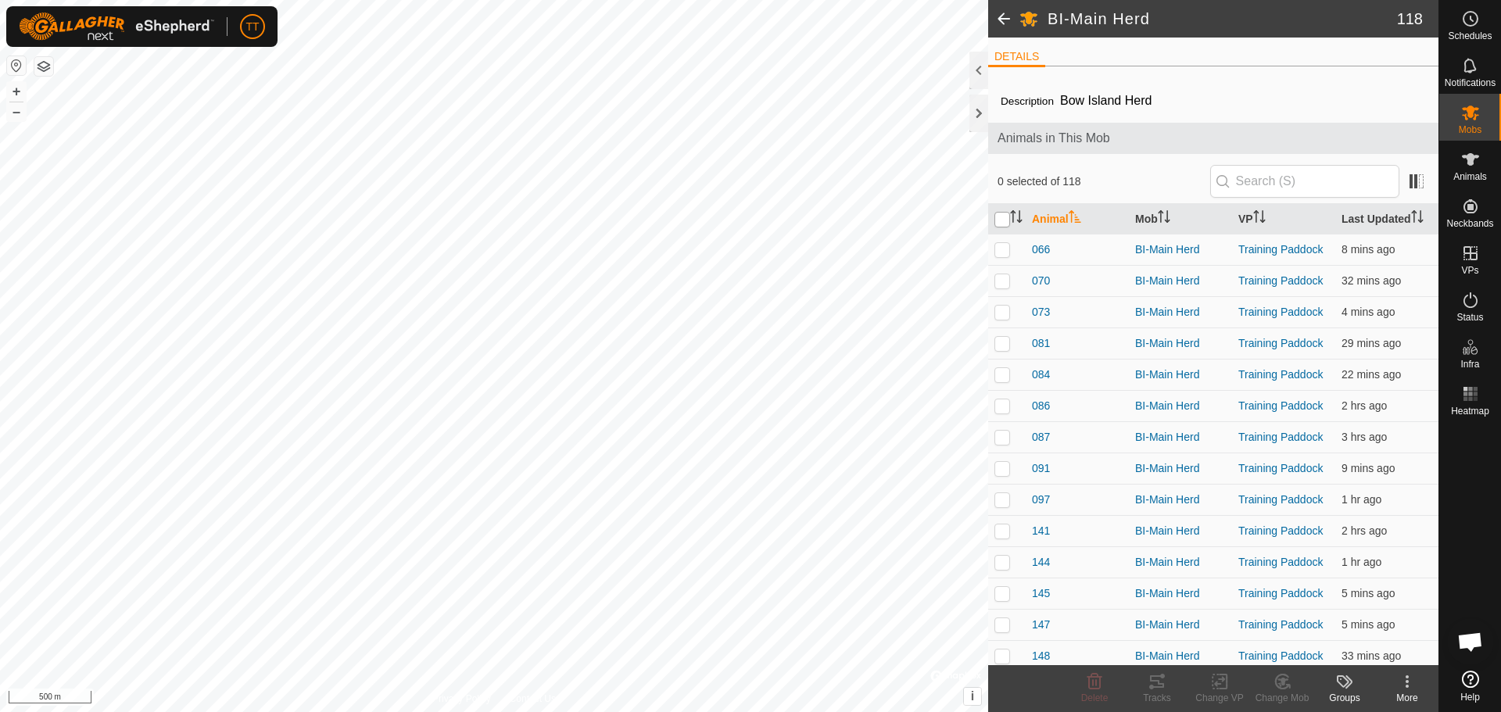
checkbox input "true"
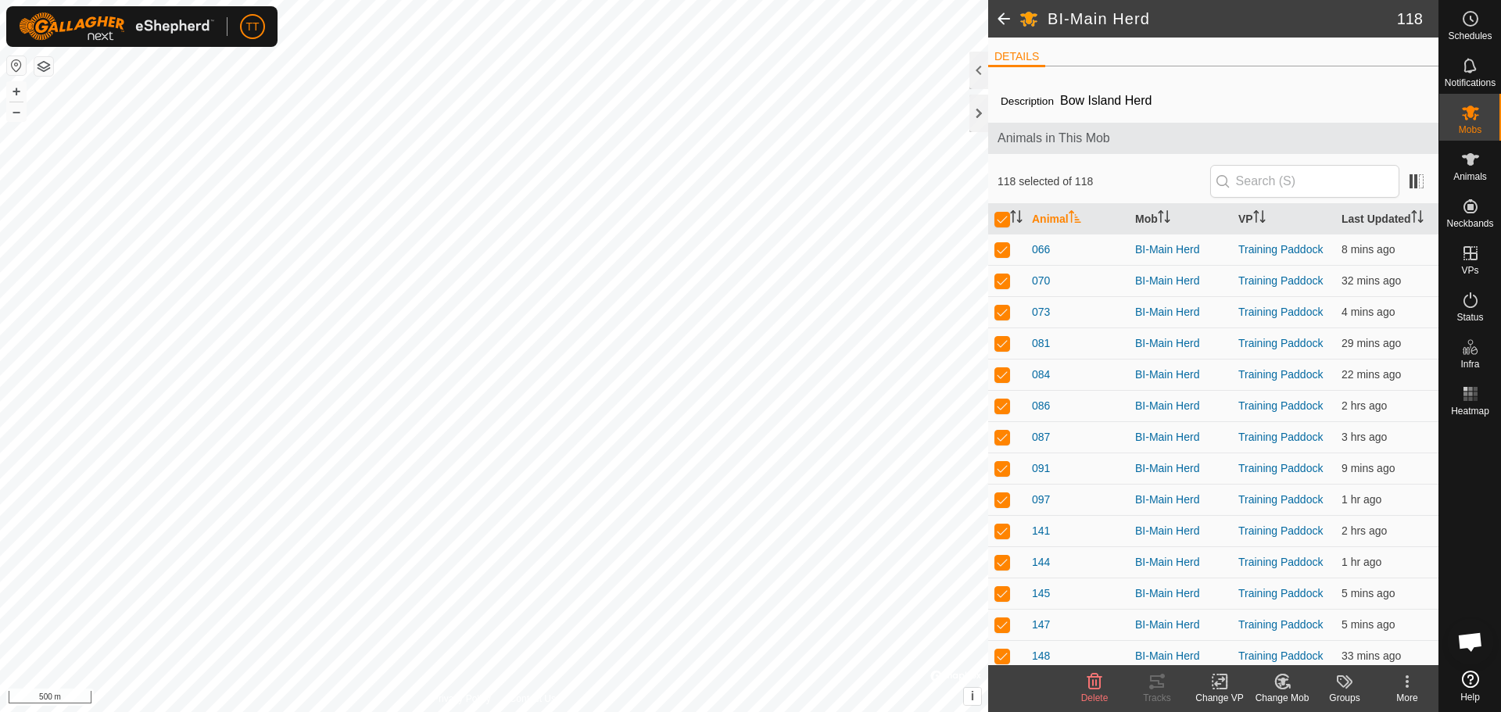
click at [1215, 683] on icon at bounding box center [1219, 682] width 11 height 10
click at [1235, 611] on link "Choose VP..." at bounding box center [1266, 614] width 155 height 31
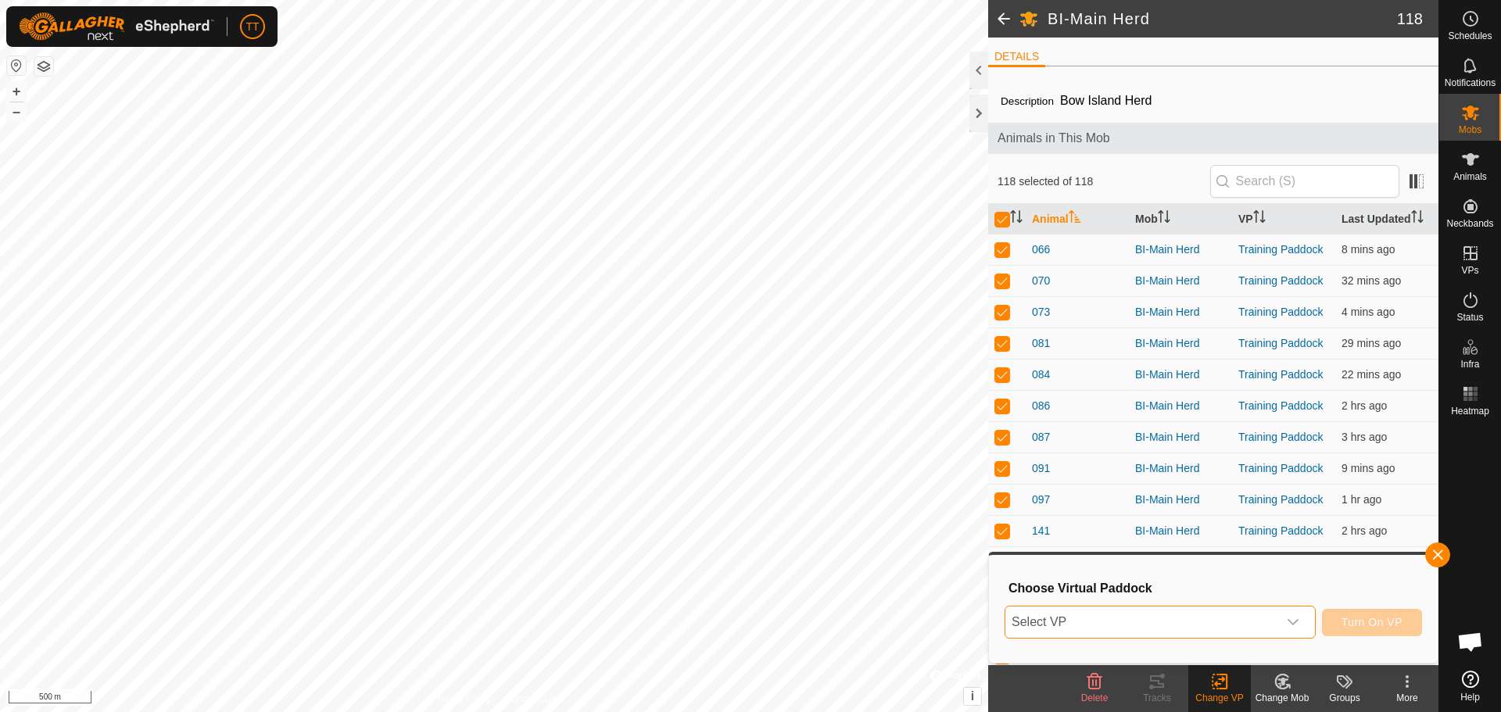
click at [1235, 615] on span "Select VP" at bounding box center [1141, 622] width 272 height 31
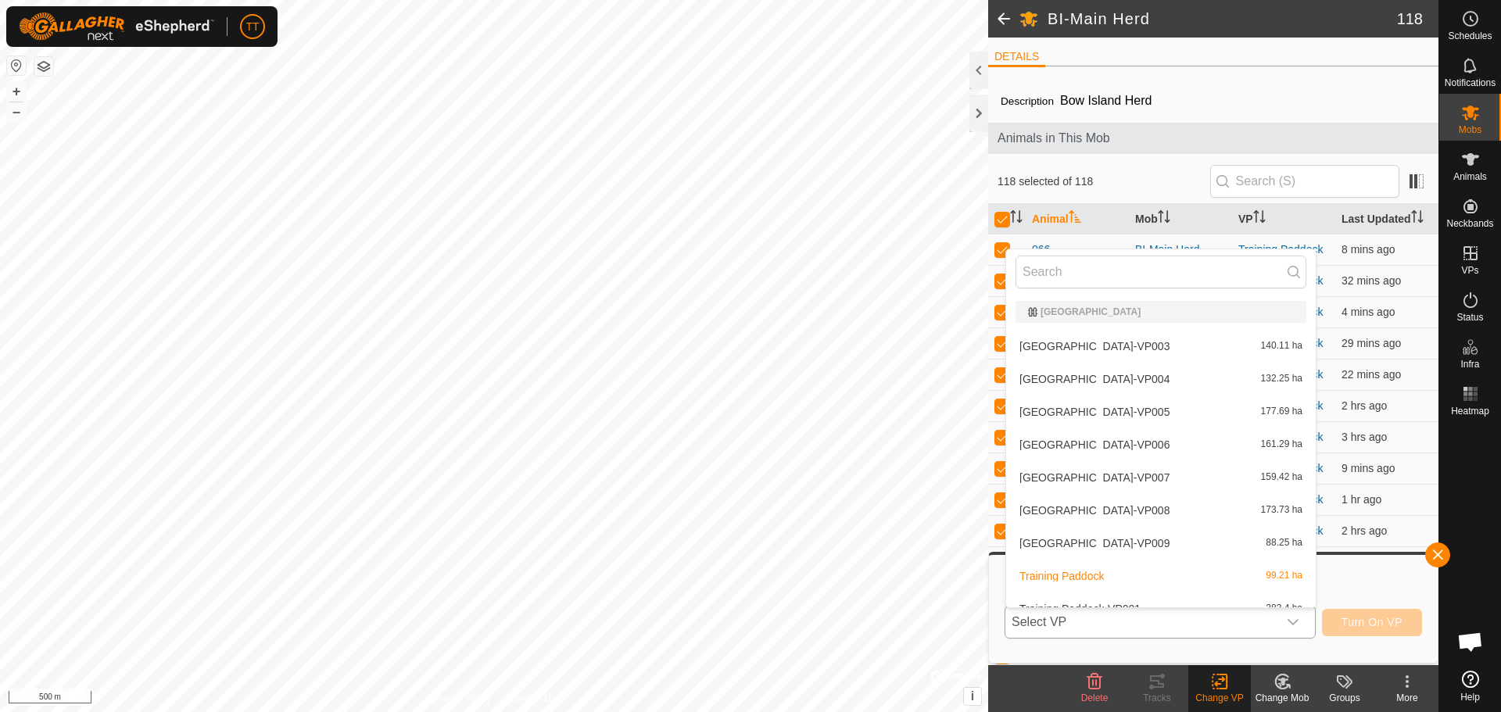
scroll to position [17, 0]
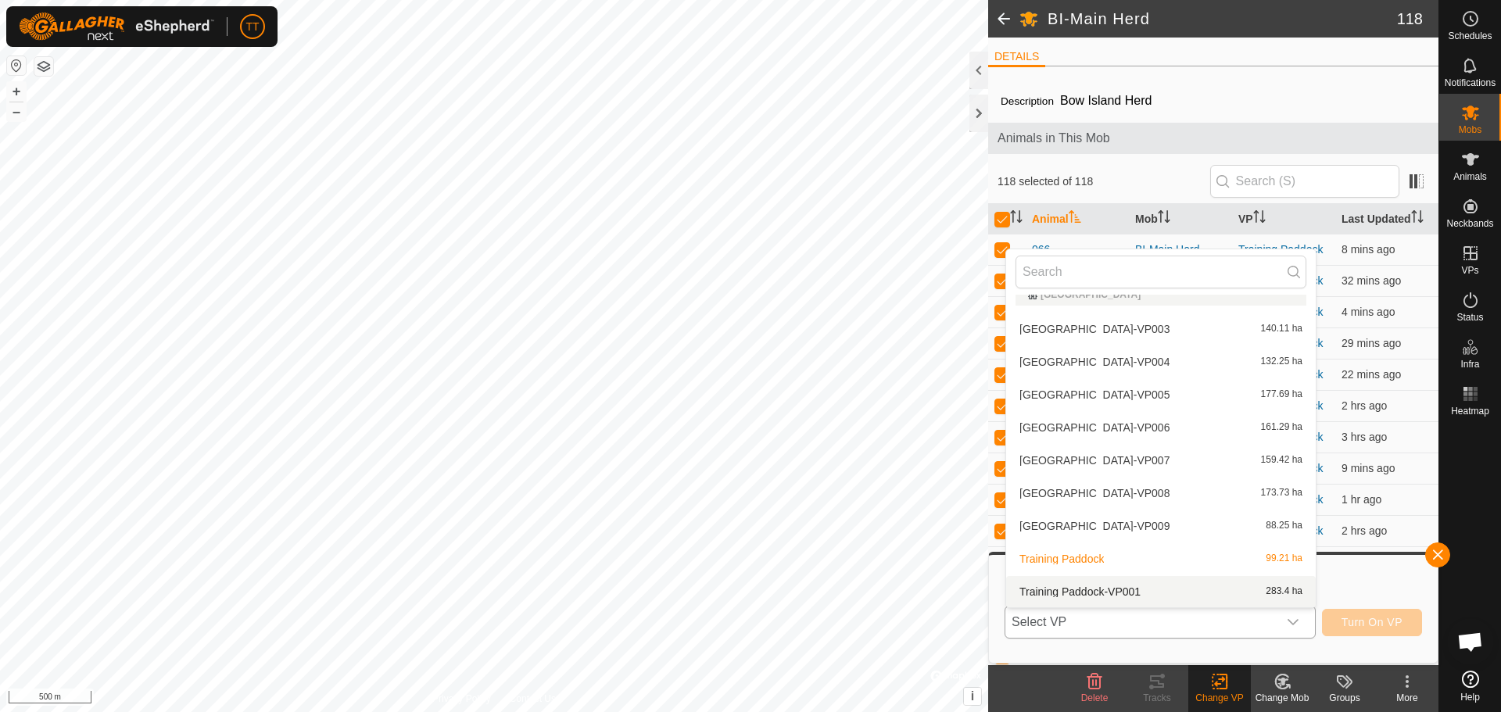
click at [1167, 587] on li "Training Paddock-VP001 283.4 ha" at bounding box center [1161, 591] width 310 height 31
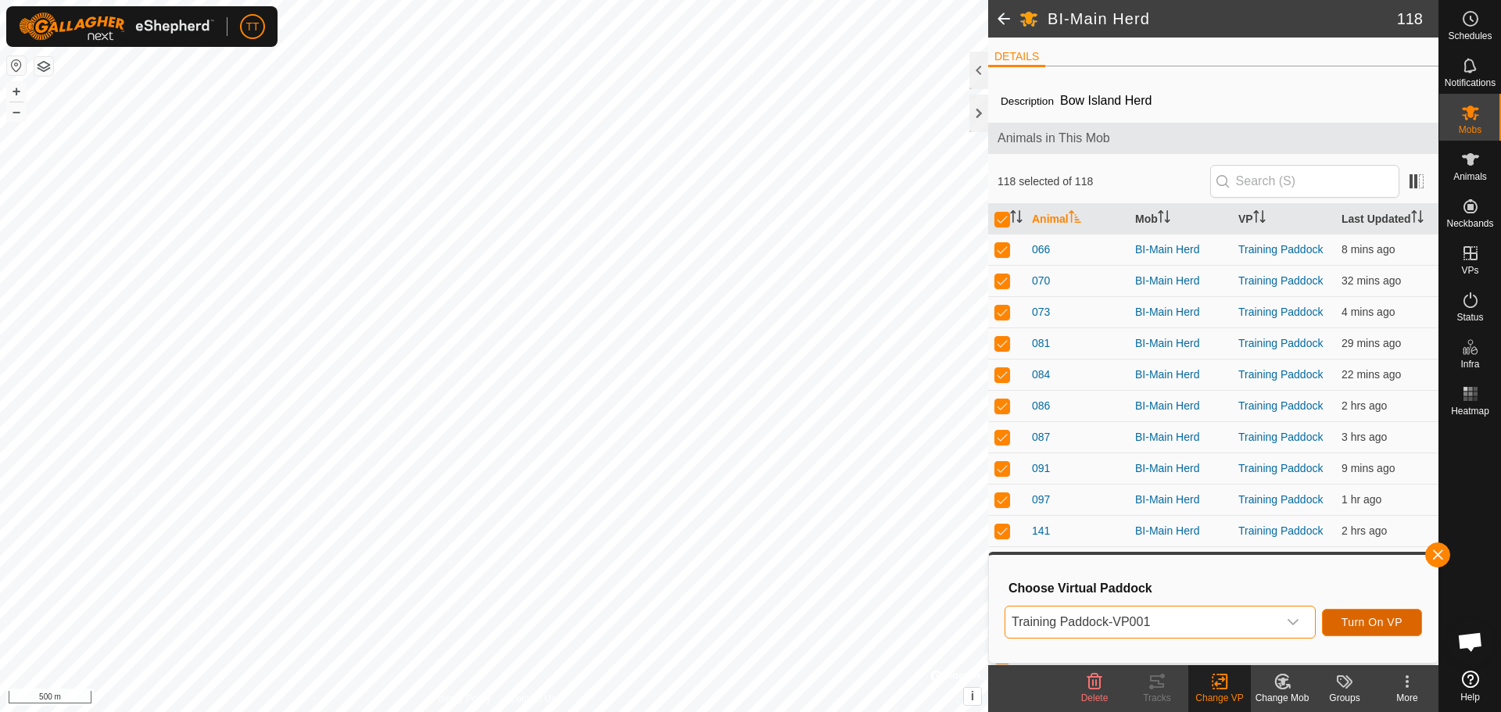
click at [1343, 622] on span "Turn On VP" at bounding box center [1372, 622] width 61 height 13
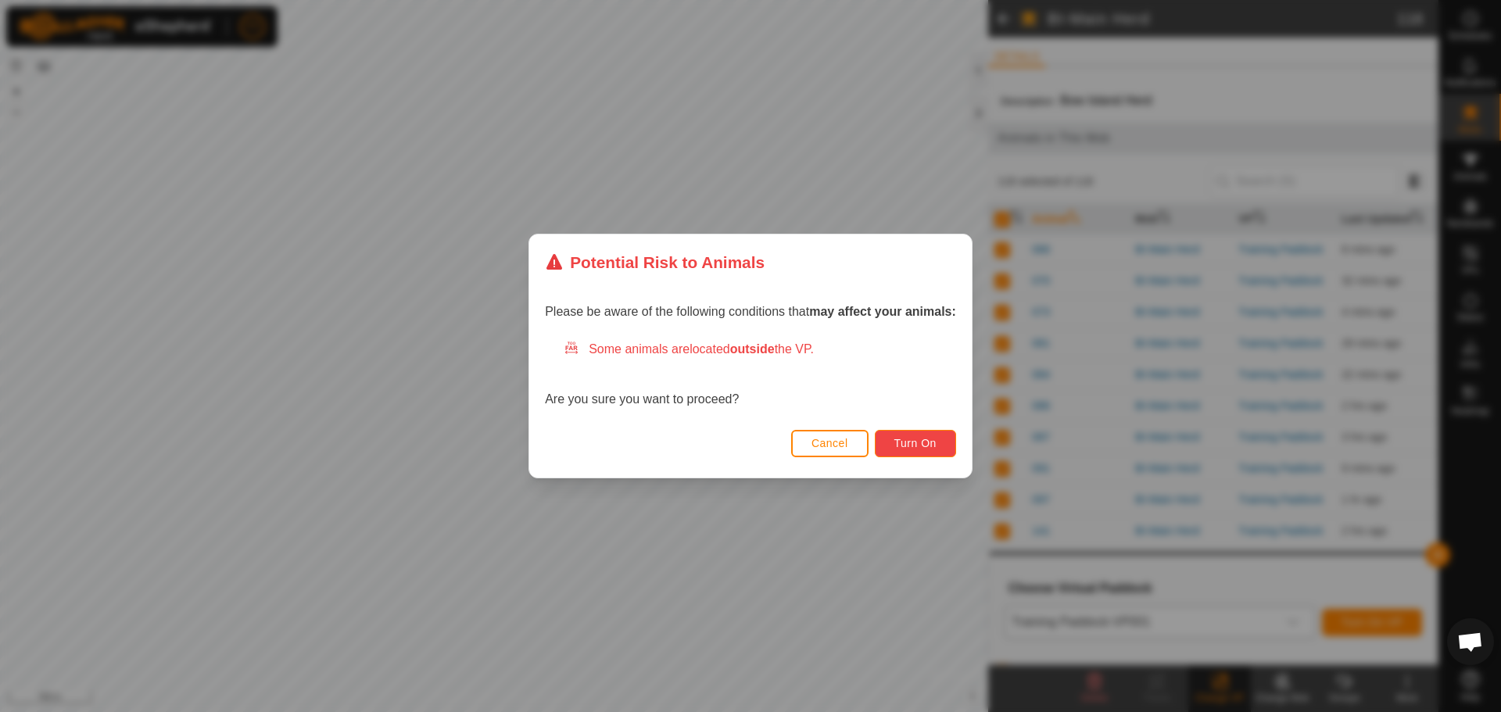
click at [918, 443] on span "Turn On" at bounding box center [915, 443] width 42 height 13
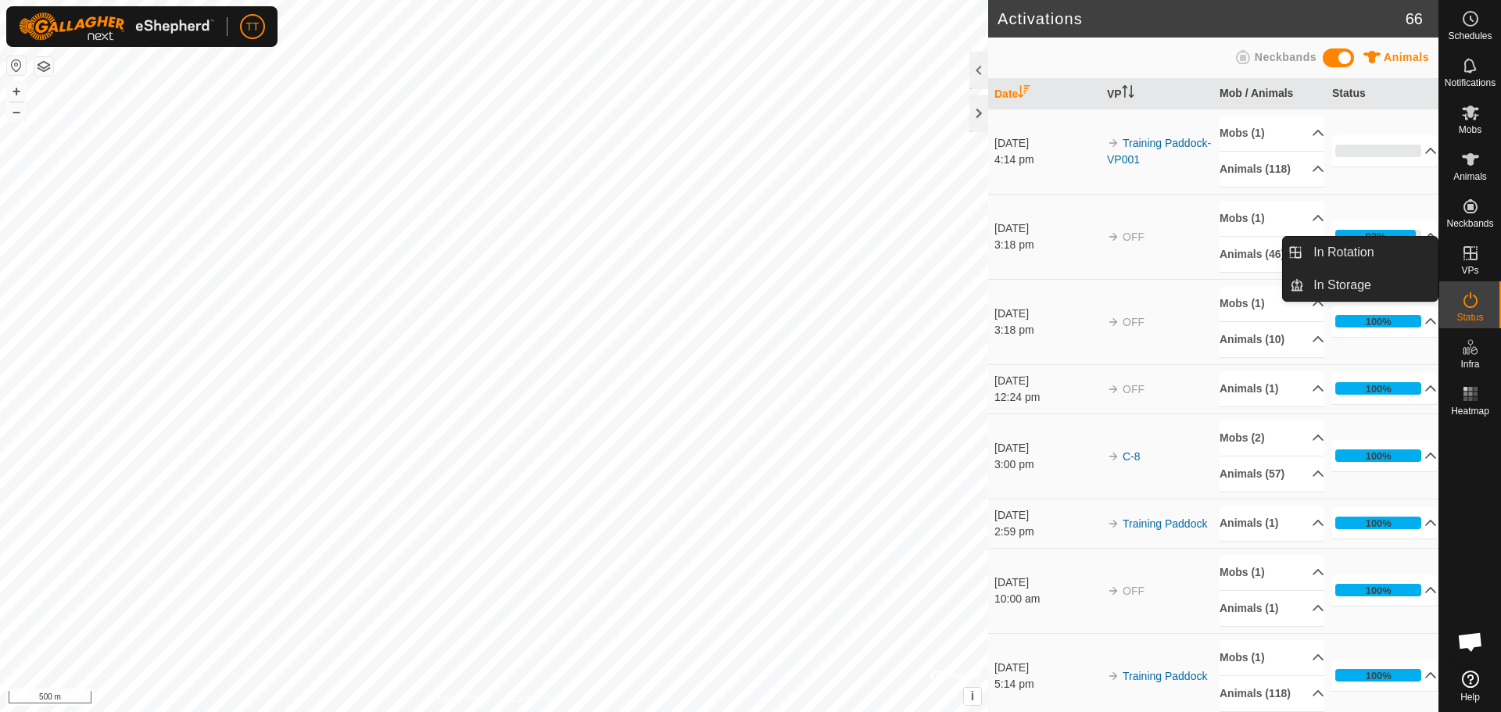
click at [1364, 250] on link "In Rotation" at bounding box center [1371, 252] width 134 height 31
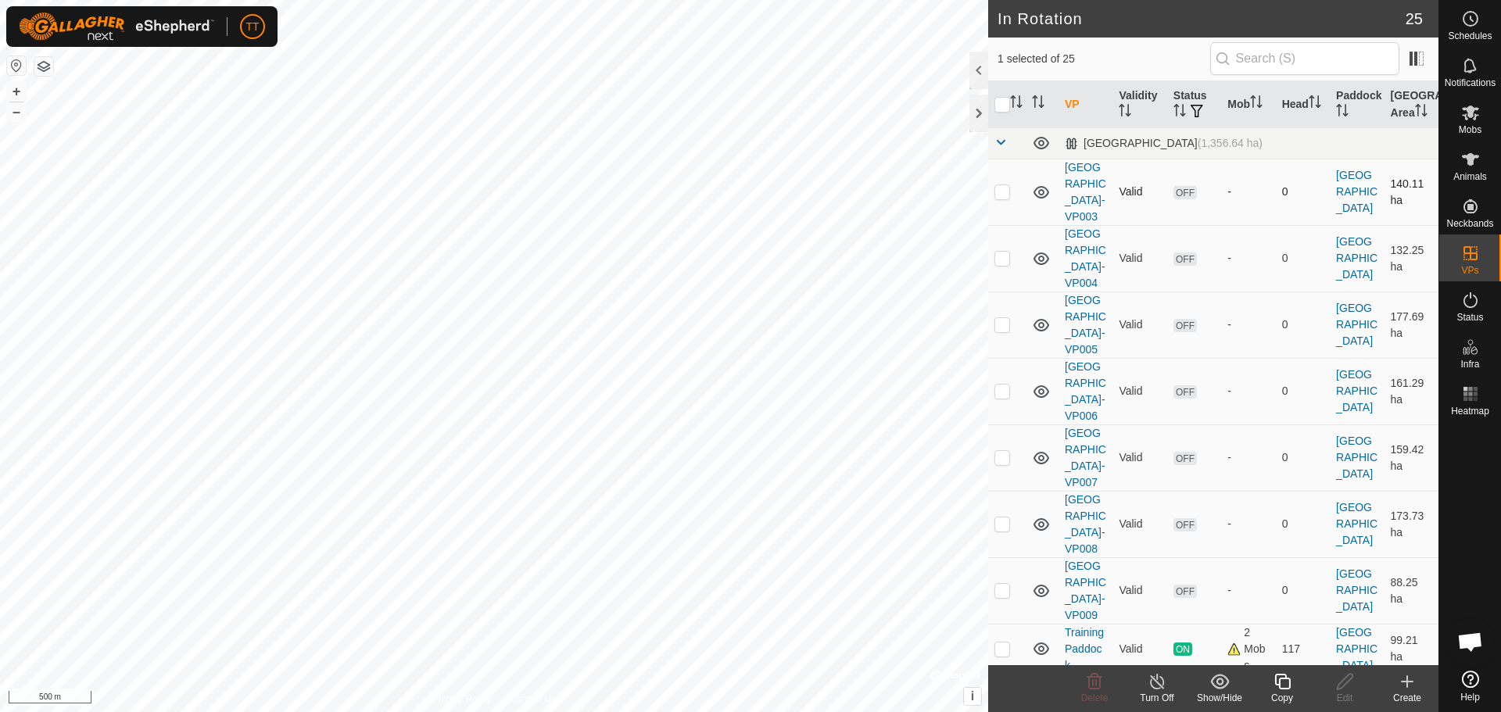
click at [1004, 198] on p-checkbox at bounding box center [1003, 191] width 16 height 13
checkbox input "true"
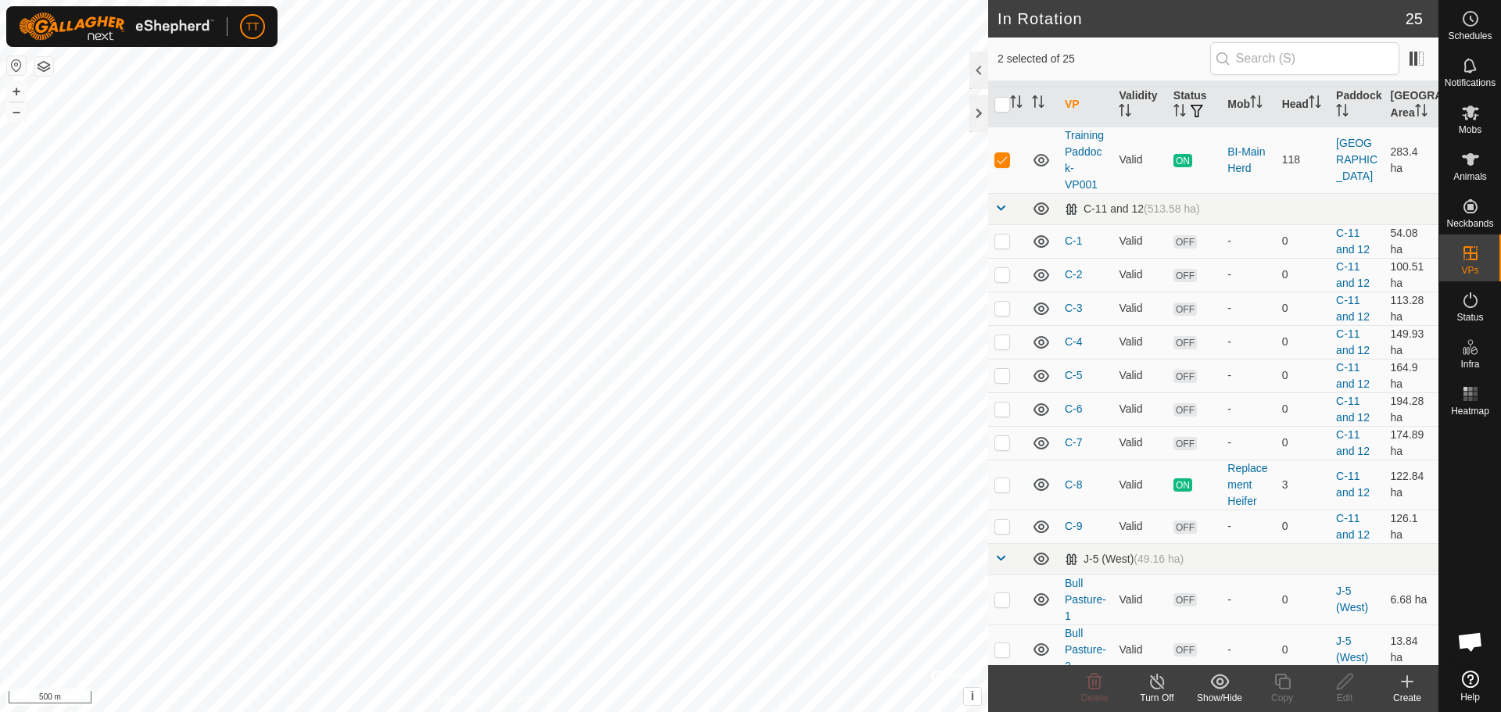
scroll to position [625, 0]
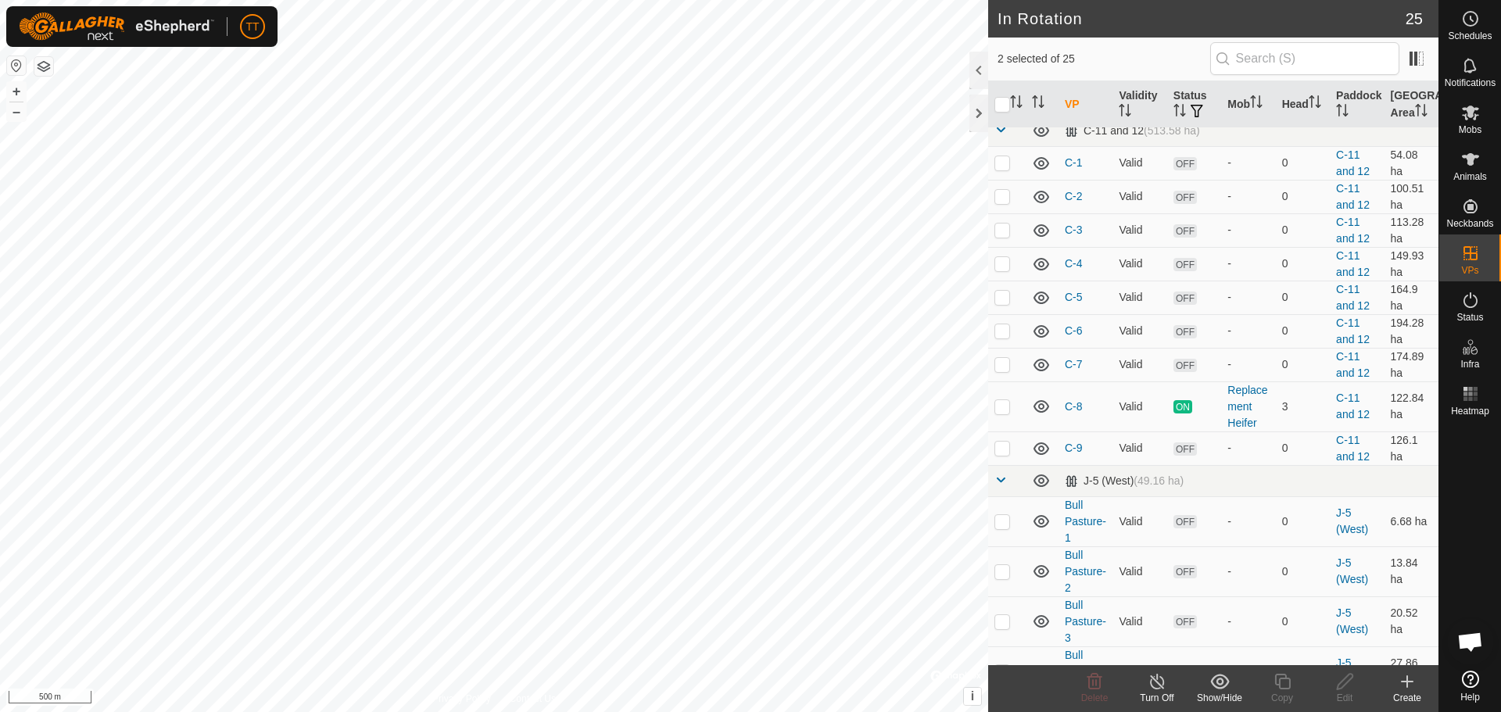
click at [999, 88] on p-checkbox at bounding box center [1003, 81] width 16 height 13
checkbox input "false"
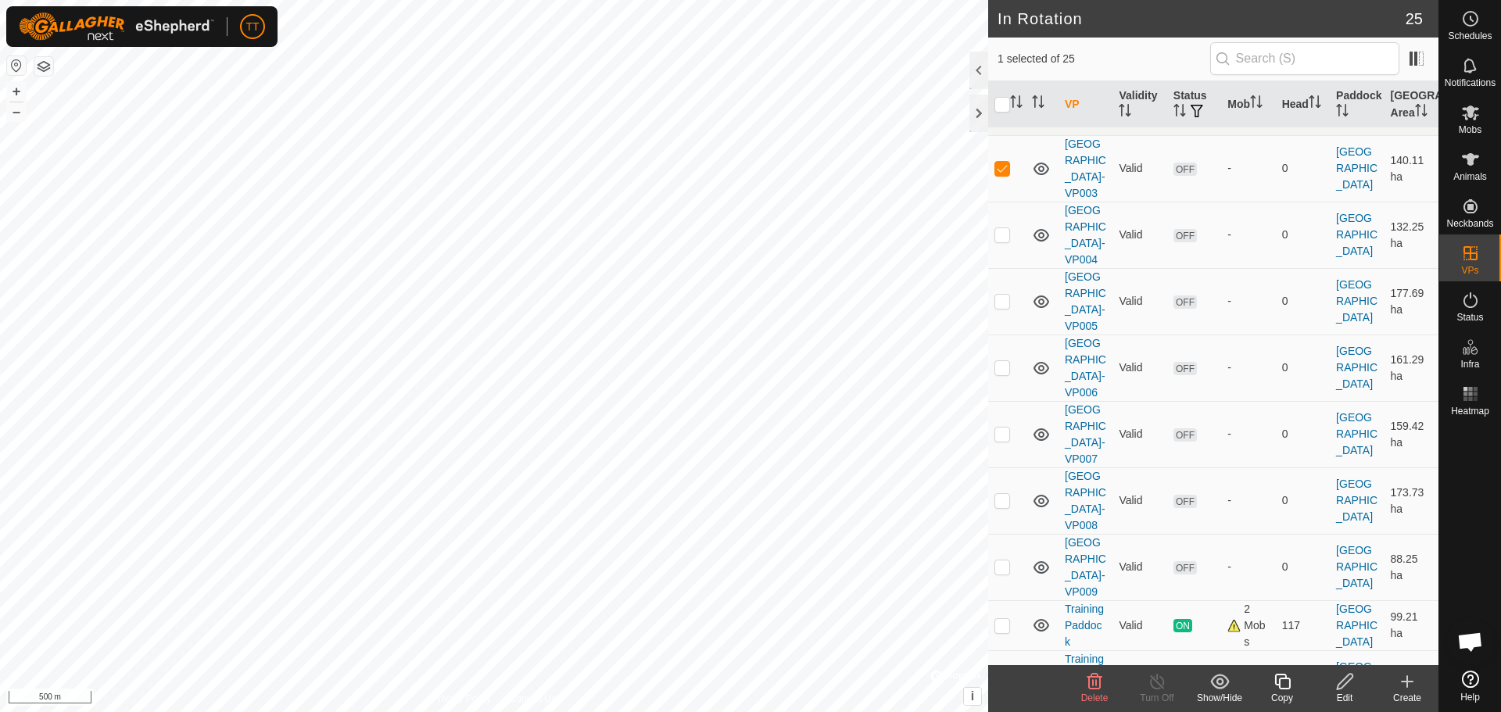
scroll to position [0, 0]
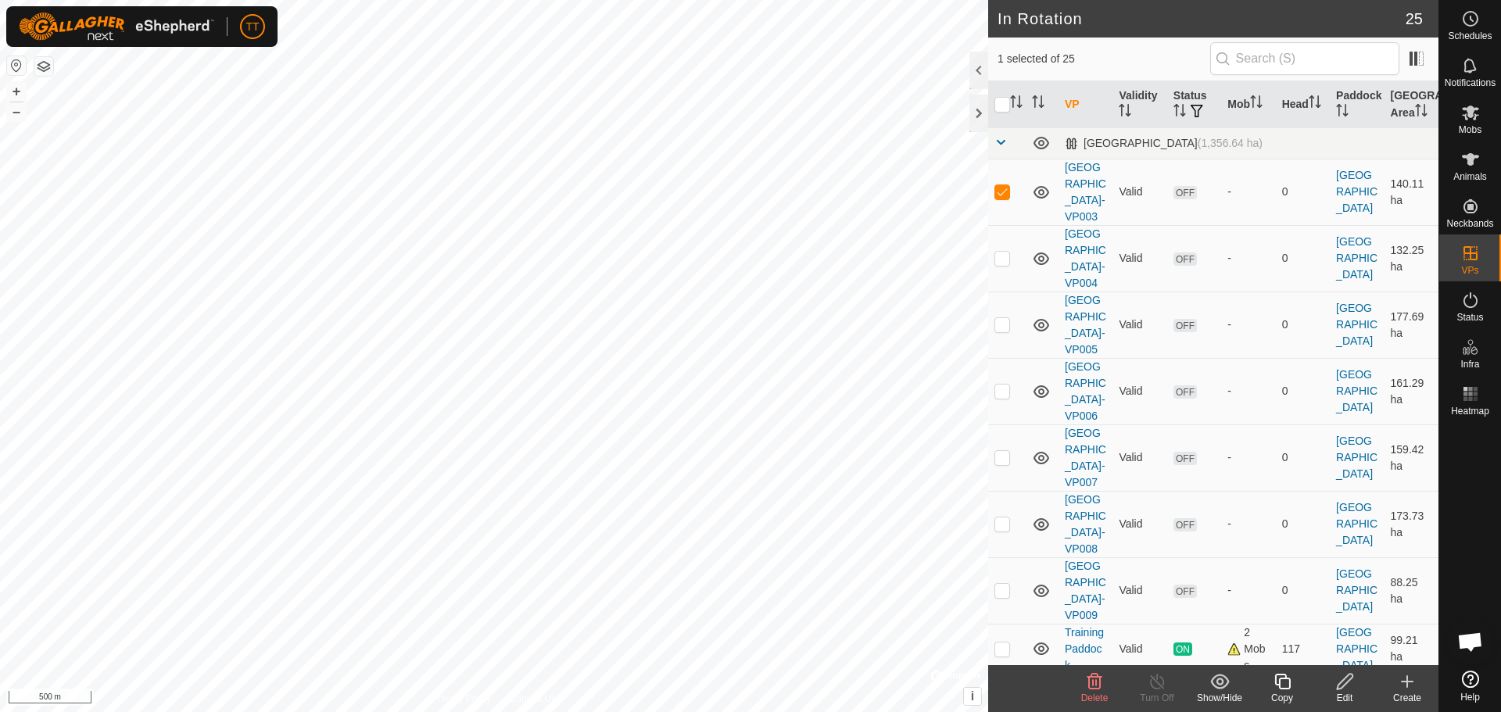
click at [1093, 675] on icon at bounding box center [1095, 682] width 15 height 16
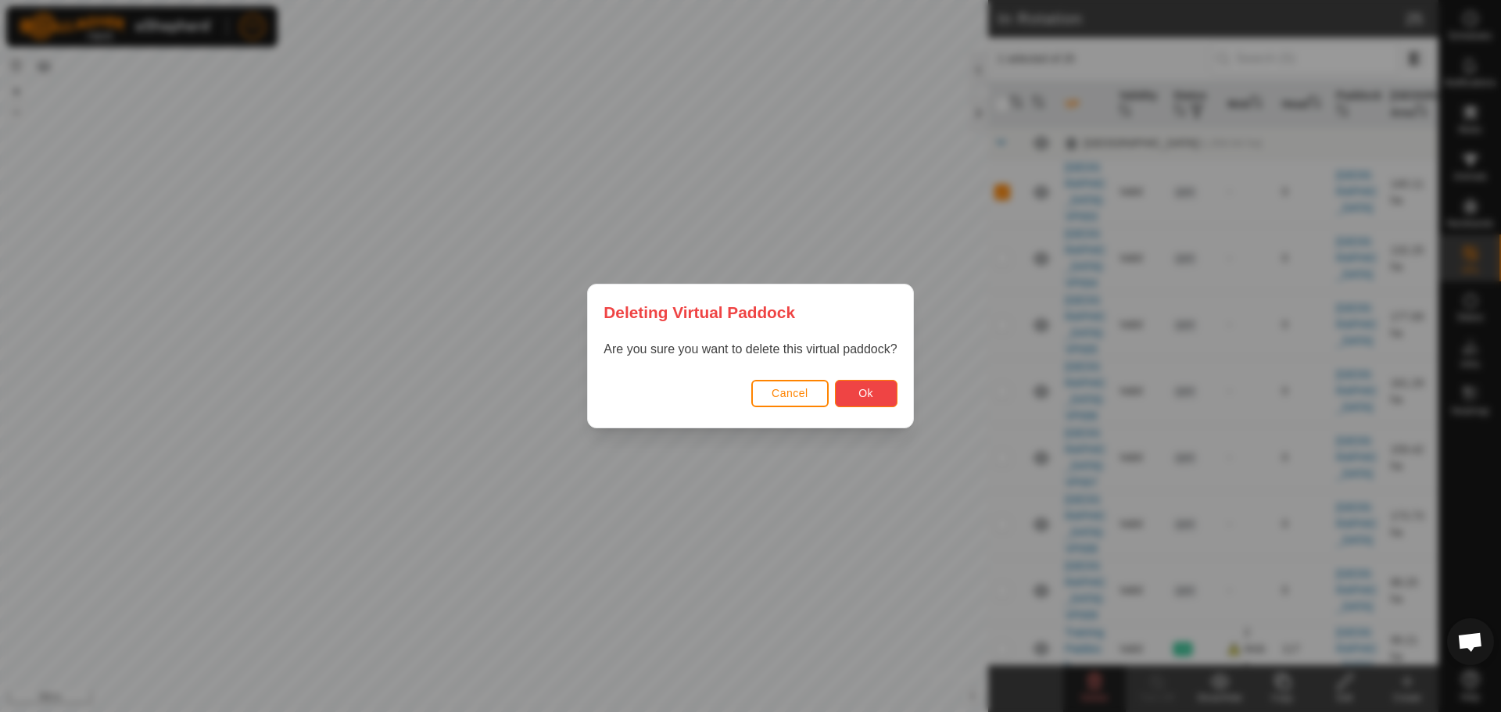
click at [862, 396] on span "Ok" at bounding box center [865, 393] width 15 height 13
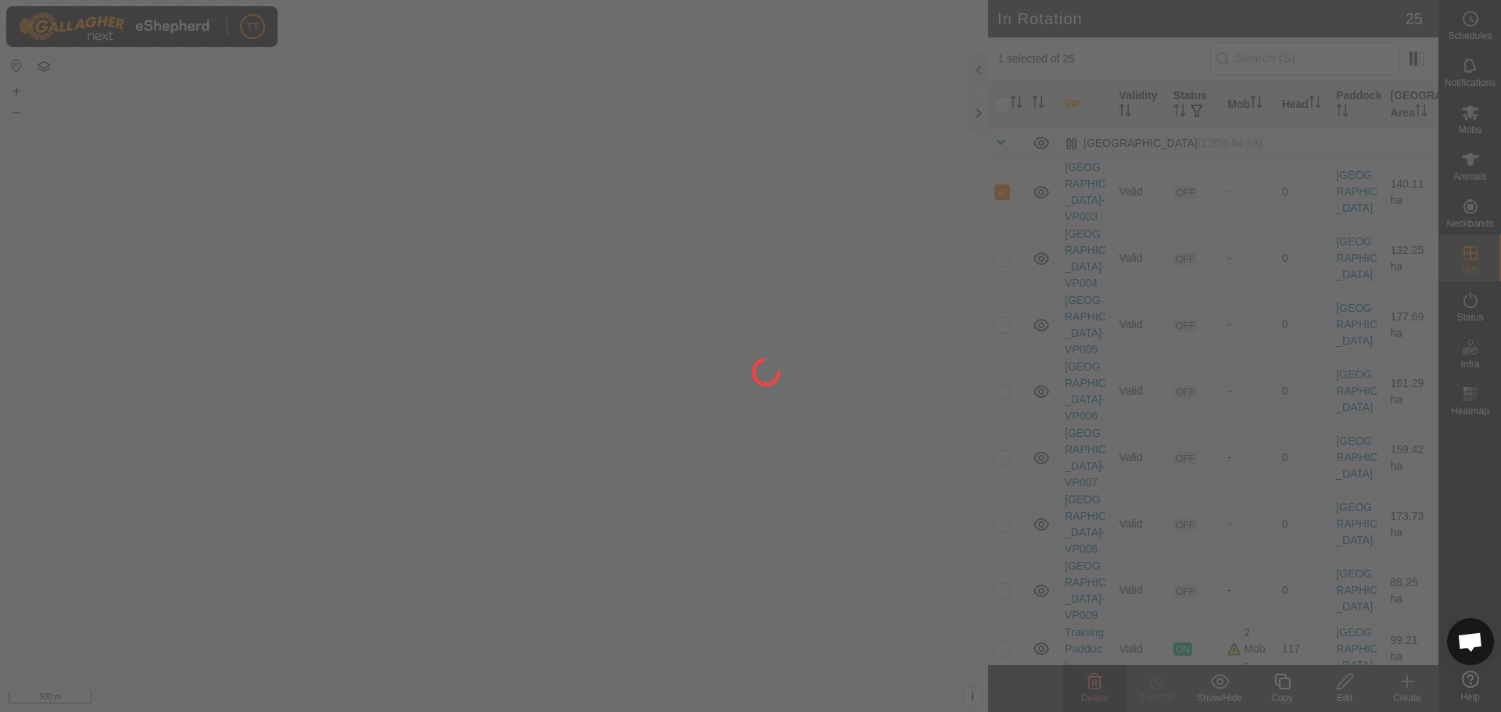
checkbox input "false"
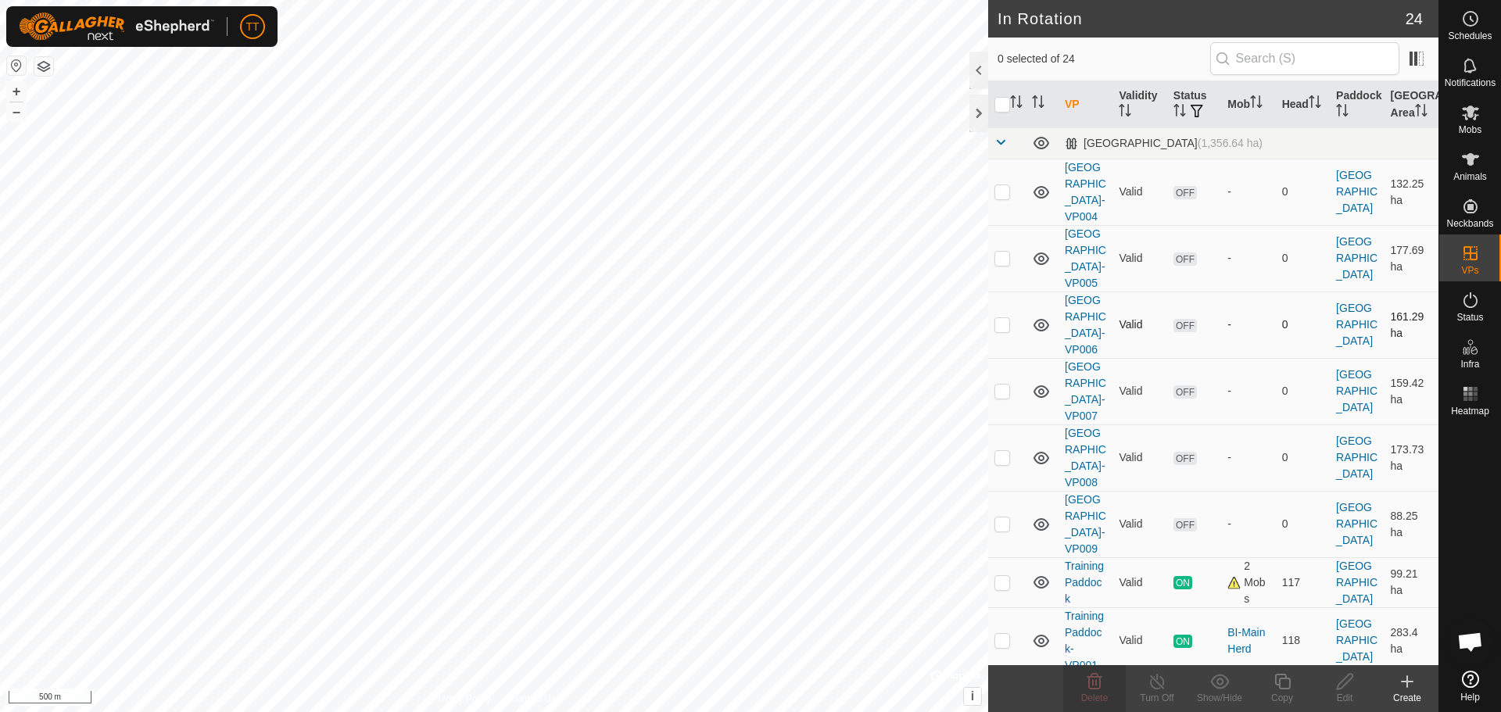
checkbox input "true"
checkbox input "false"
click at [1004, 198] on p-checkbox at bounding box center [1003, 191] width 16 height 13
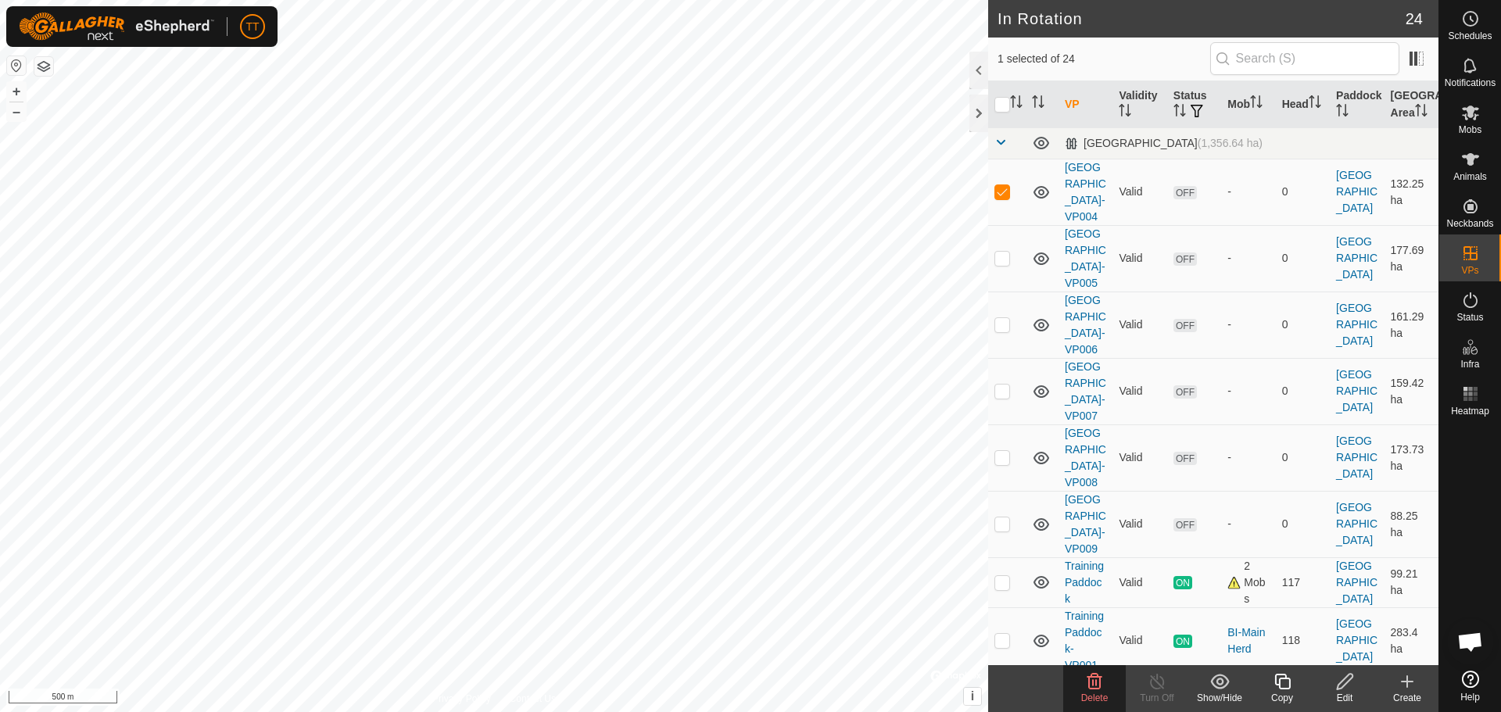
click at [1106, 690] on delete-svg-icon at bounding box center [1094, 681] width 63 height 19
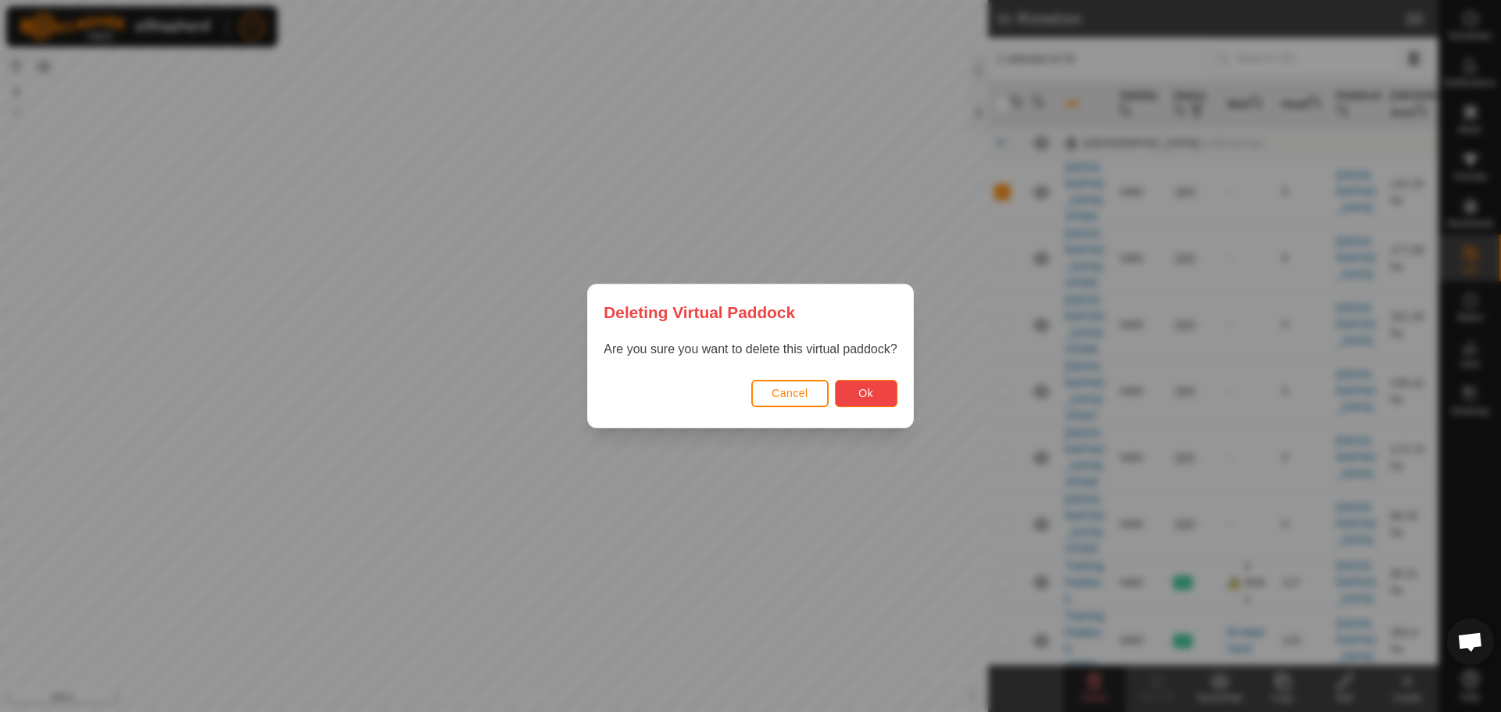
click at [879, 398] on button "Ok" at bounding box center [866, 393] width 63 height 27
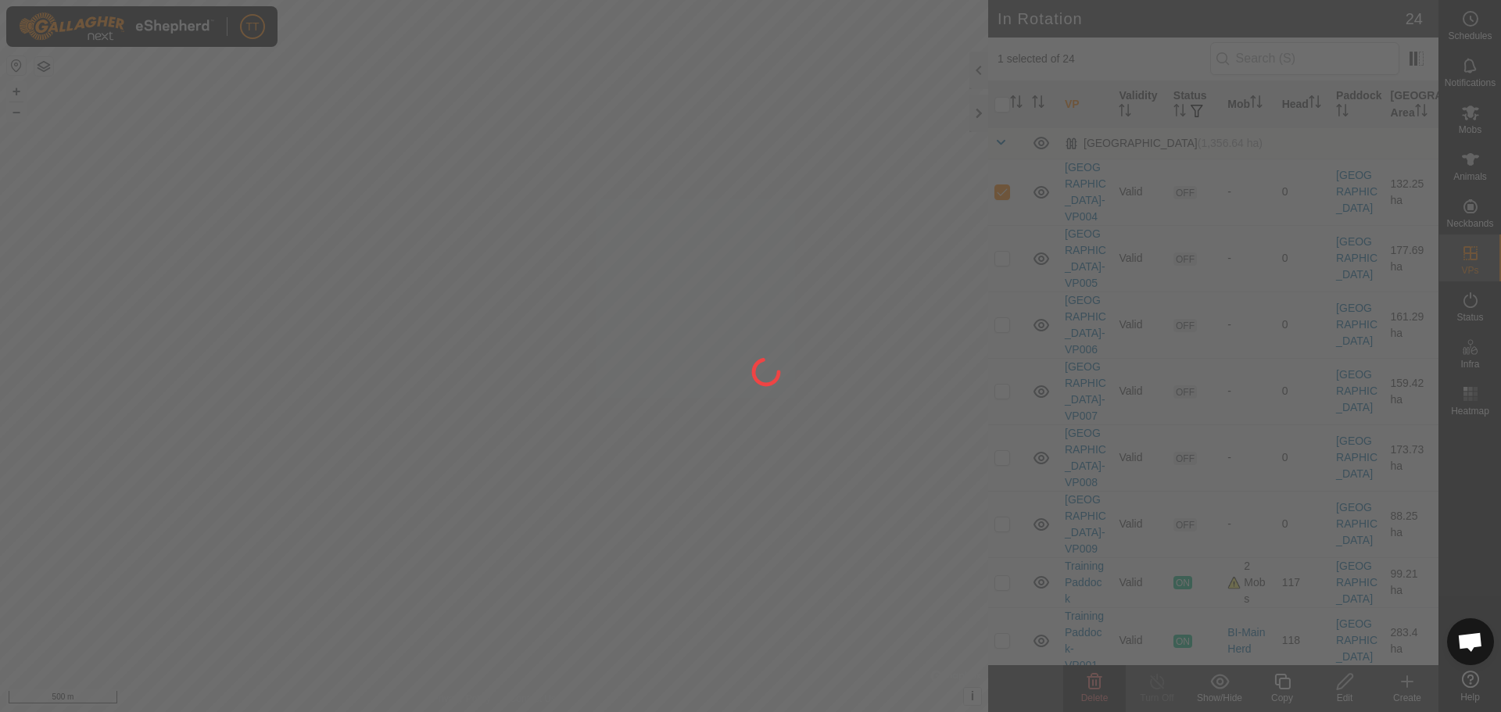
checkbox input "false"
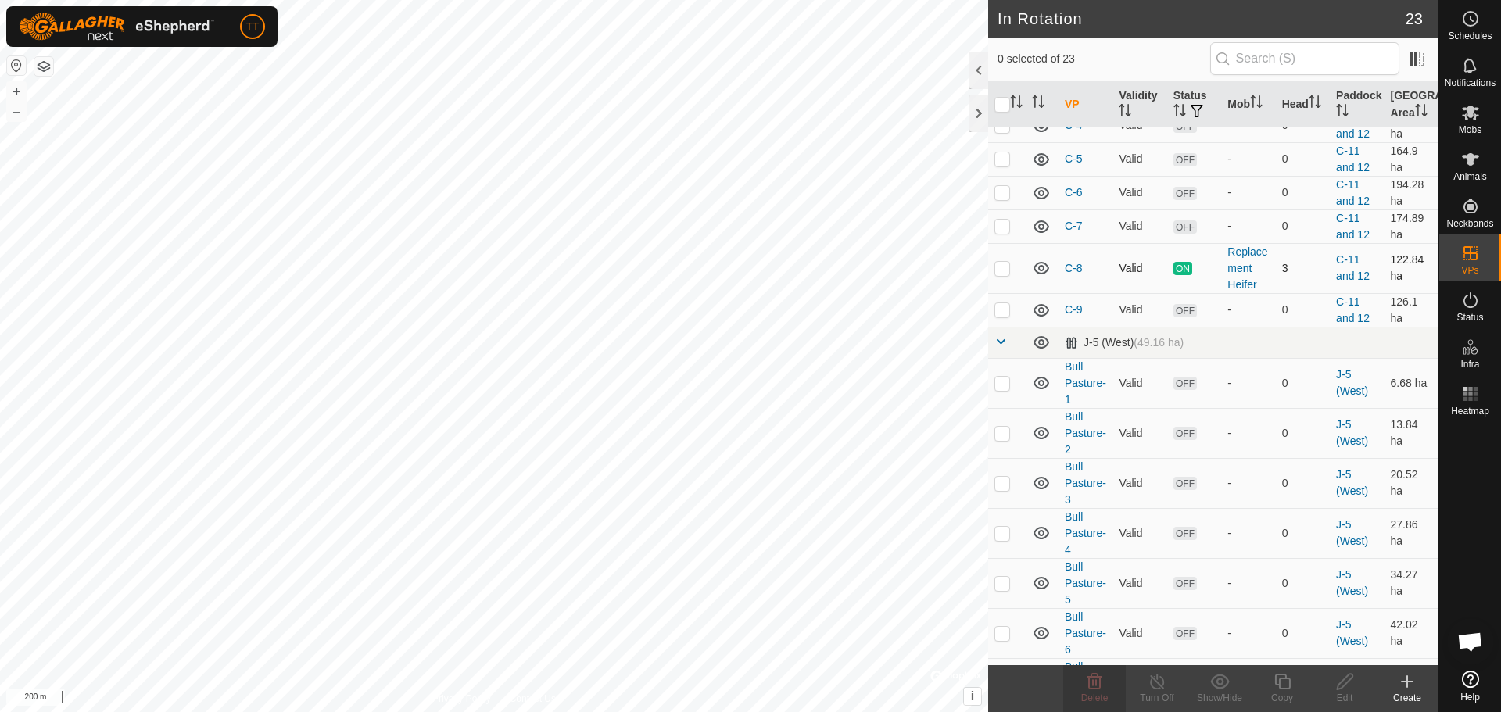
scroll to position [617, 0]
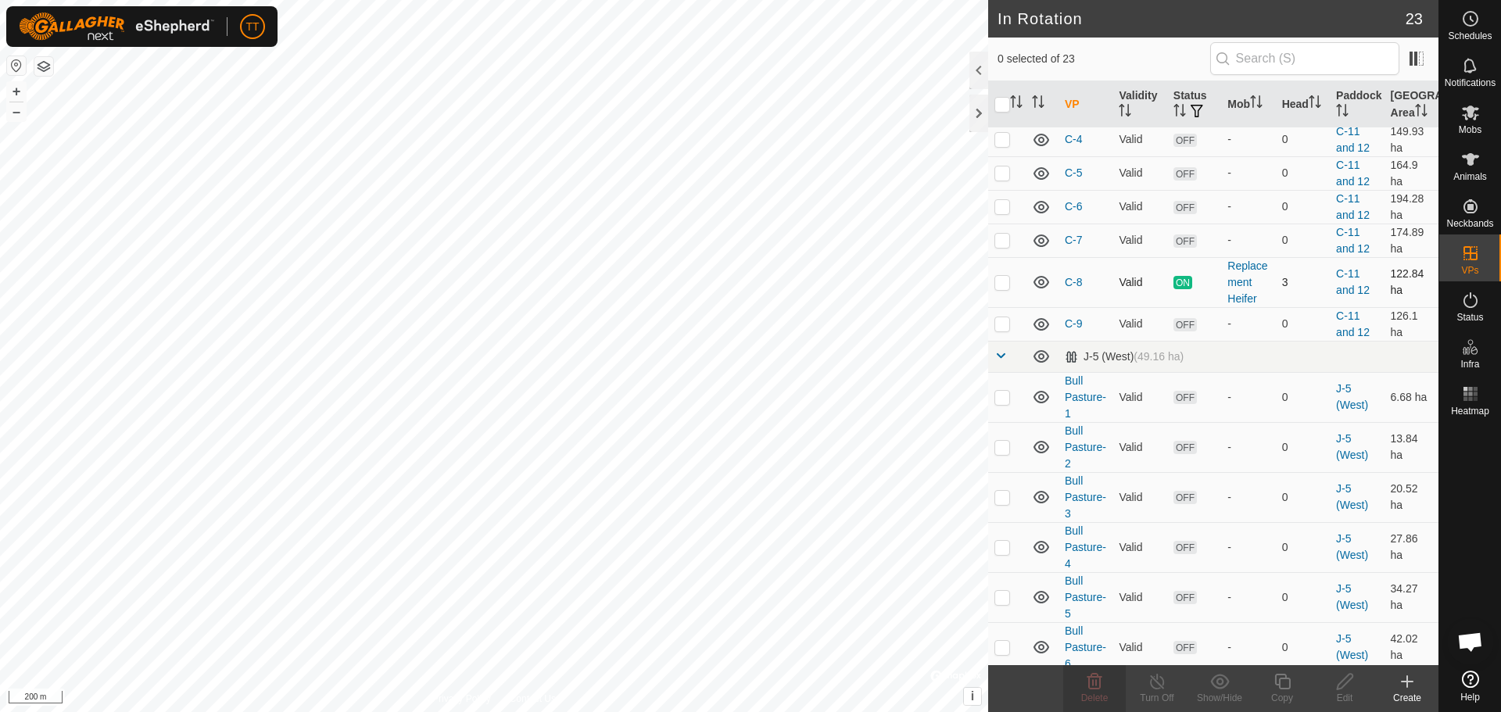
click at [999, 289] on p-checkbox at bounding box center [1003, 282] width 16 height 13
checkbox input "true"
click at [1161, 688] on icon at bounding box center [1158, 681] width 20 height 19
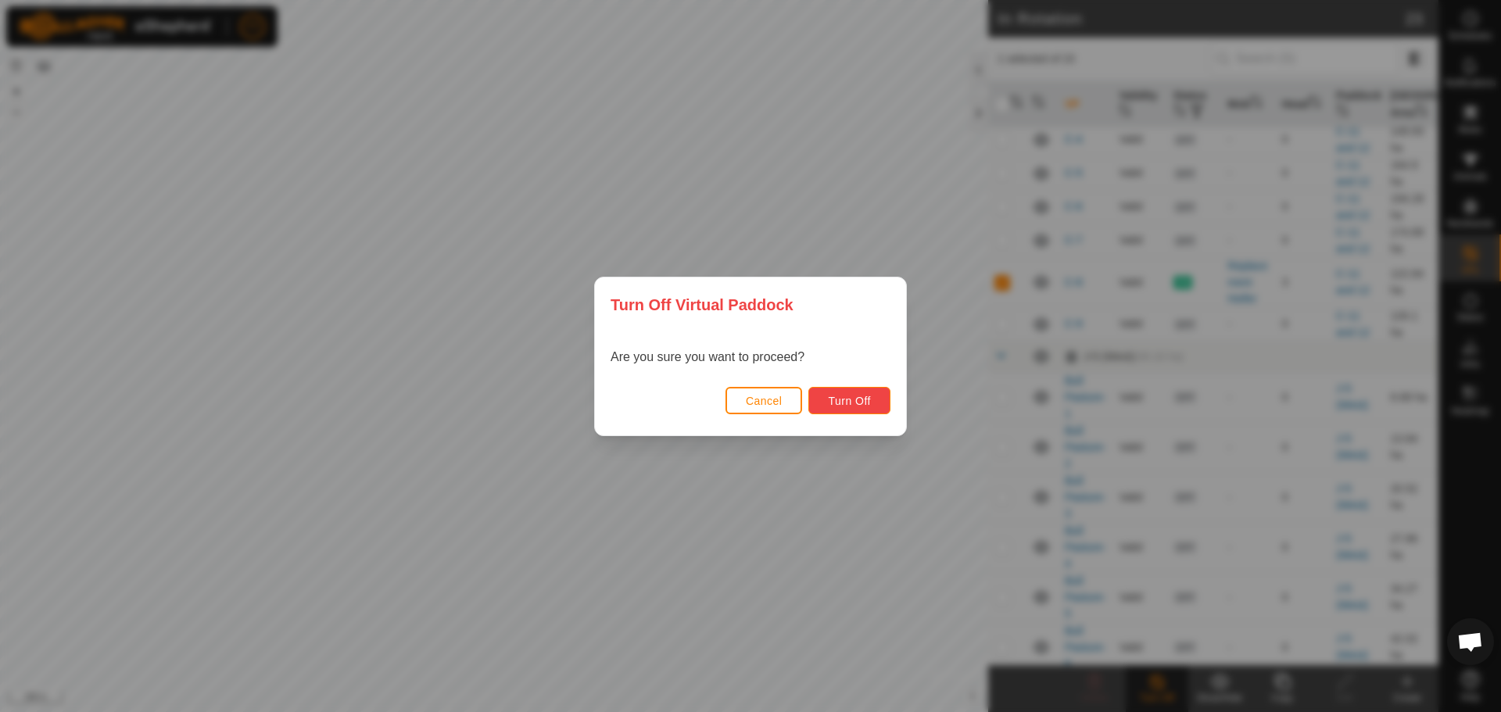
click at [850, 403] on span "Turn Off" at bounding box center [849, 401] width 43 height 13
